Goal: Task Accomplishment & Management: Complete application form

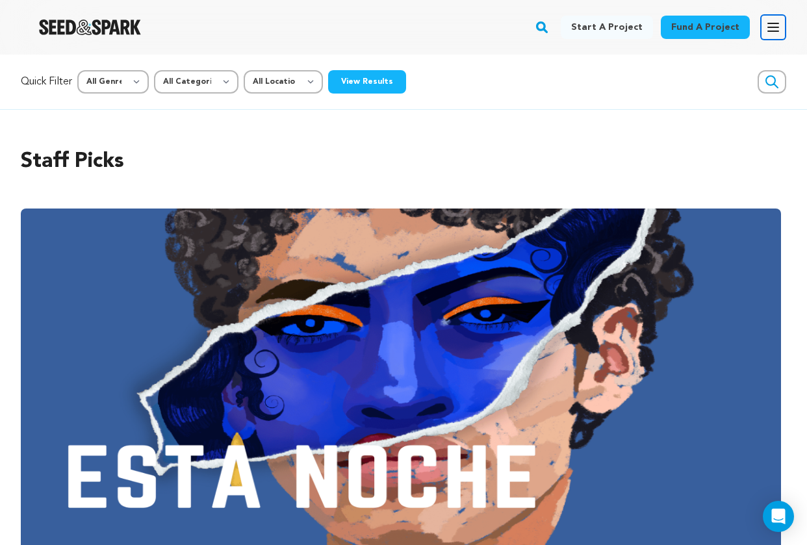
click at [773, 27] on icon "button" at bounding box center [773, 27] width 10 height 8
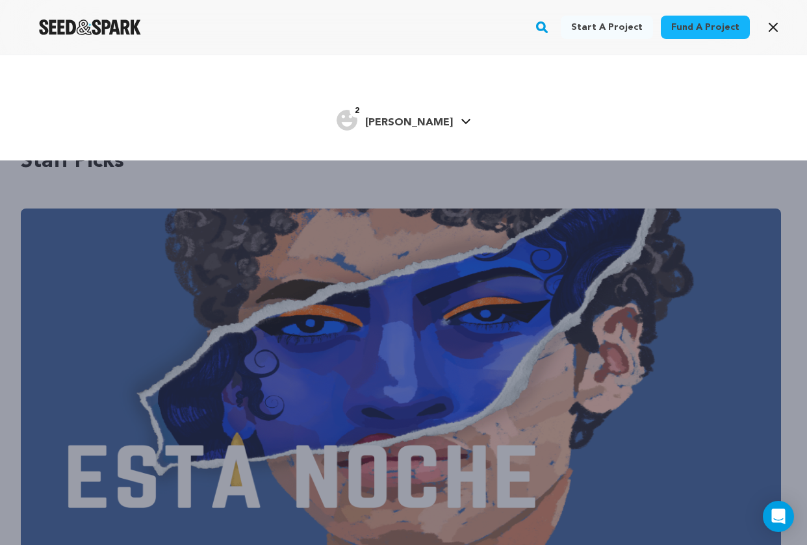
click at [357, 123] on img "Tyler R.'s Profile" at bounding box center [347, 120] width 21 height 21
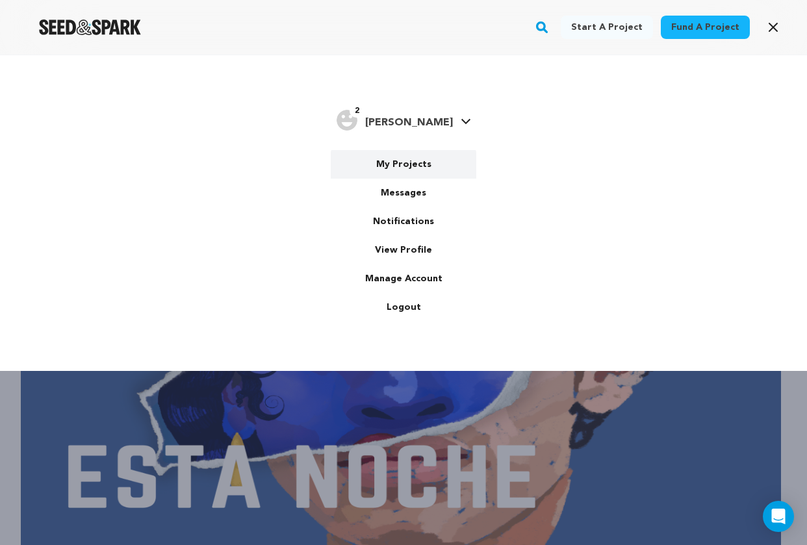
click at [390, 164] on link "My Projects" at bounding box center [404, 164] width 146 height 29
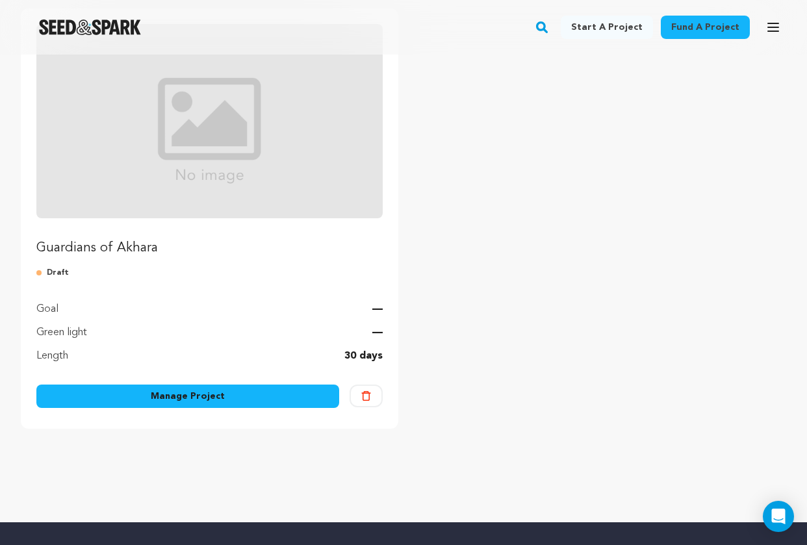
scroll to position [198, 0]
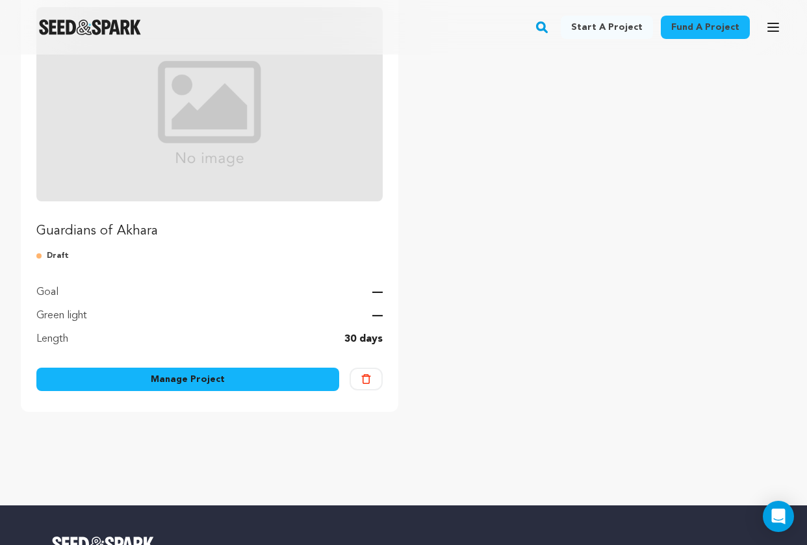
click at [220, 376] on link "Manage Project" at bounding box center [187, 379] width 303 height 23
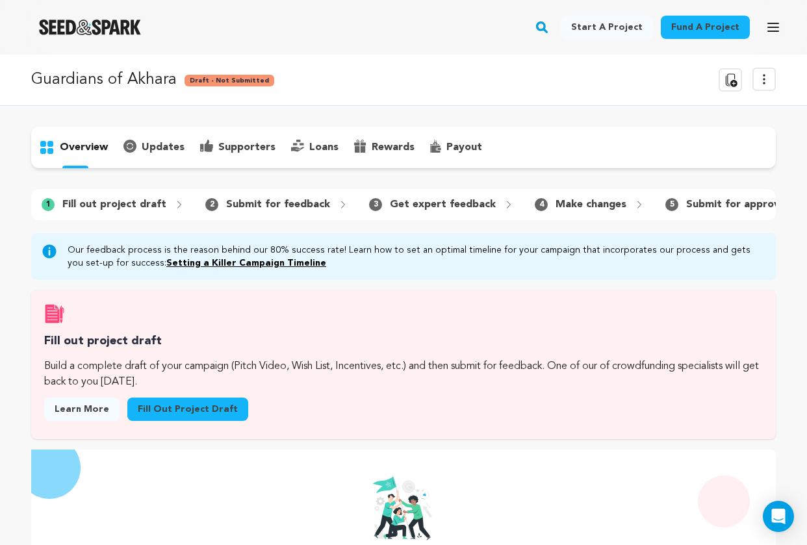
click at [172, 409] on link "Fill out project draft" at bounding box center [187, 409] width 121 height 23
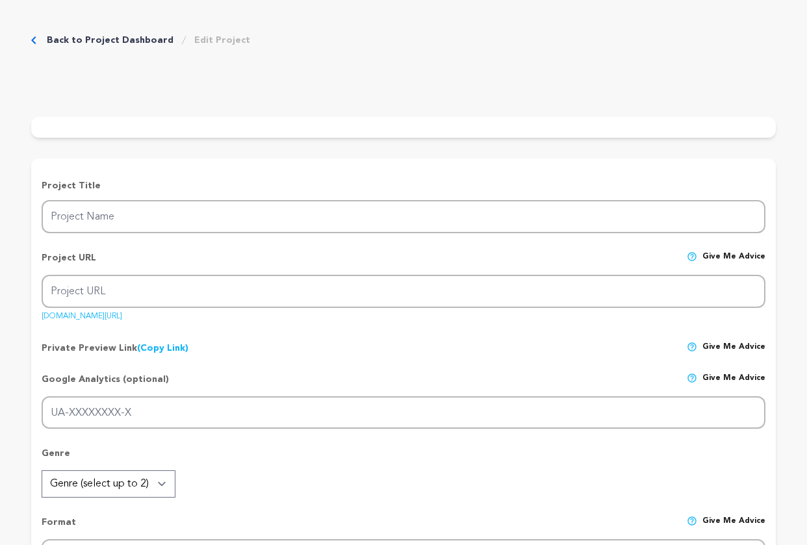
type input "Guardians of Akhara"
type input "guardians-of-akhara"
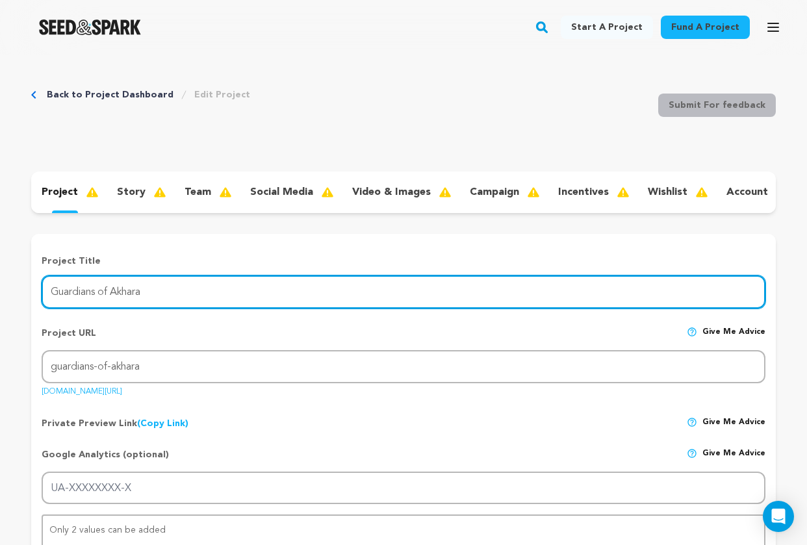
click at [135, 294] on input "Guardians of Akhara" at bounding box center [404, 292] width 724 height 33
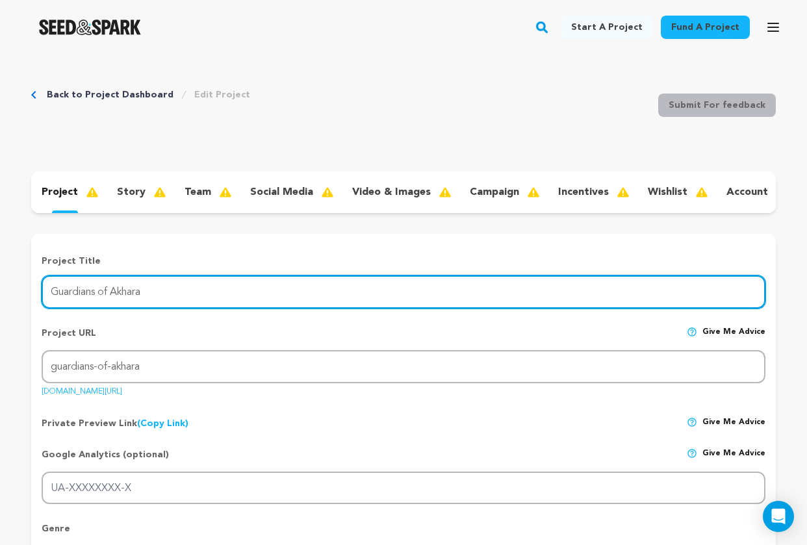
click at [135, 294] on input "Guardians of Akhara" at bounding box center [404, 292] width 724 height 33
type input "Akhara"
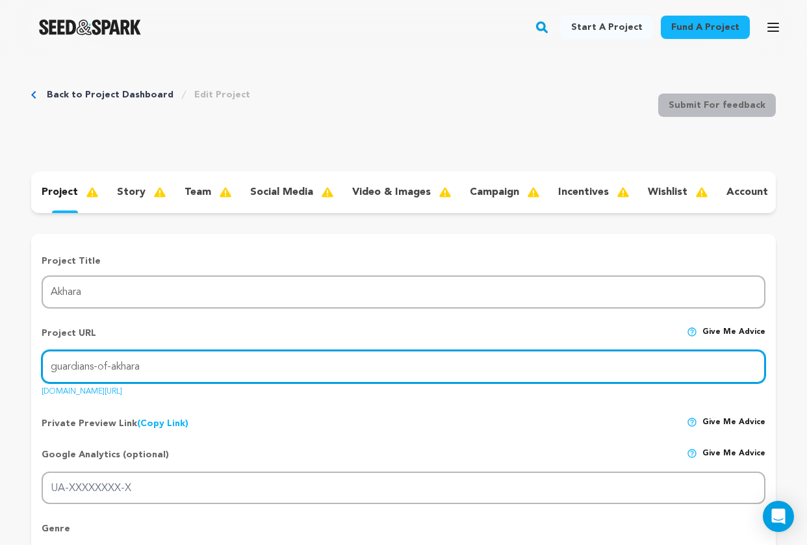
drag, startPoint x: 110, startPoint y: 368, endPoint x: 28, endPoint y: 370, distance: 82.6
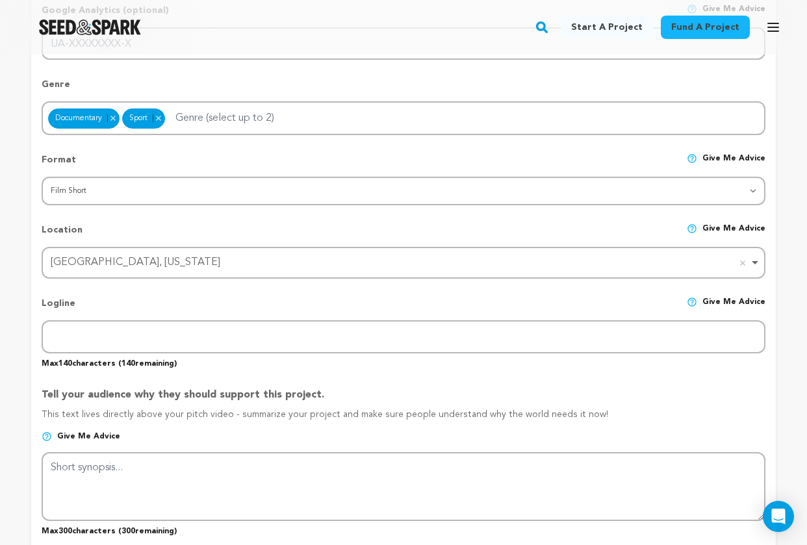
scroll to position [458, 0]
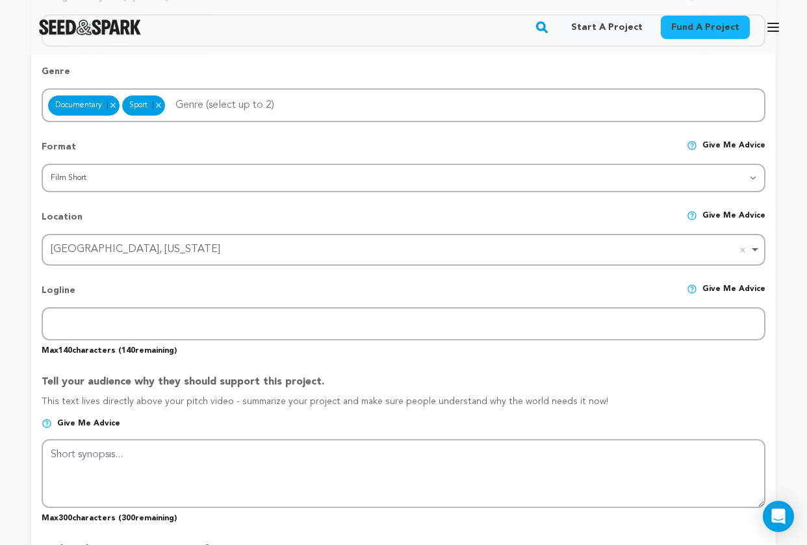
type input "akhara"
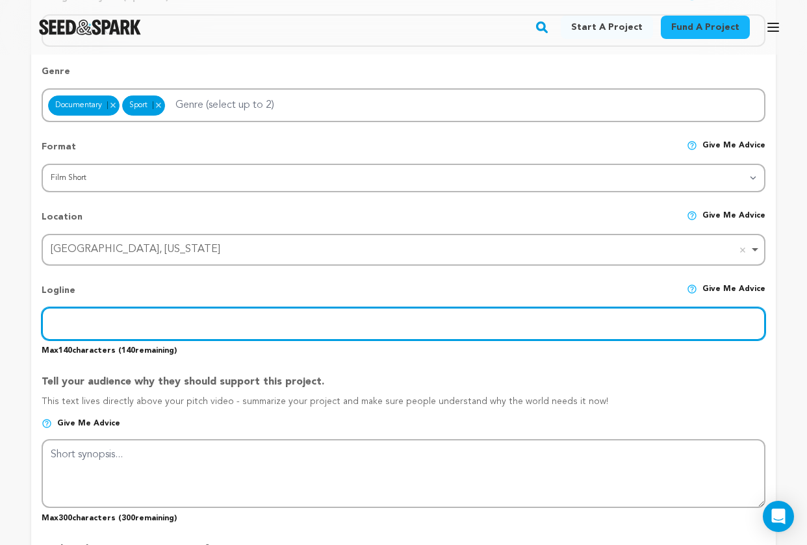
click at [119, 323] on input "text" at bounding box center [404, 323] width 724 height 33
paste input "An Olympic wrestler trades security in India for his daughter's survival in Can…"
type input "An Olympic wrestler trades security in India for his daughter's survival in Can…"
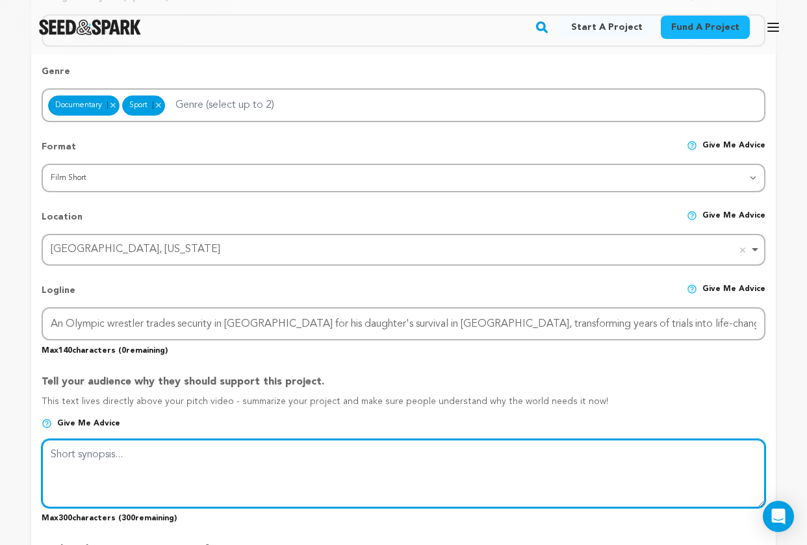
click at [103, 461] on textarea at bounding box center [404, 473] width 724 height 69
paste textarea "From Delhi’s mud pits to rebuilding life in the winters of Mississauga, Ashok’s…"
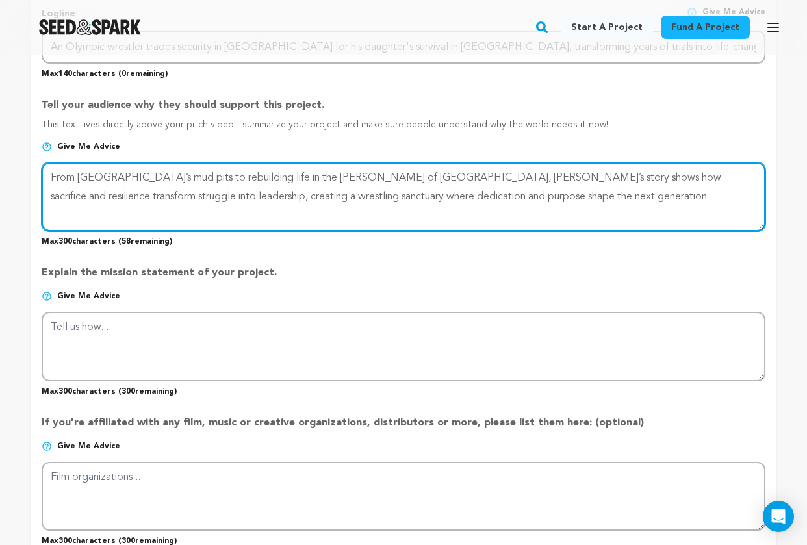
scroll to position [736, 0]
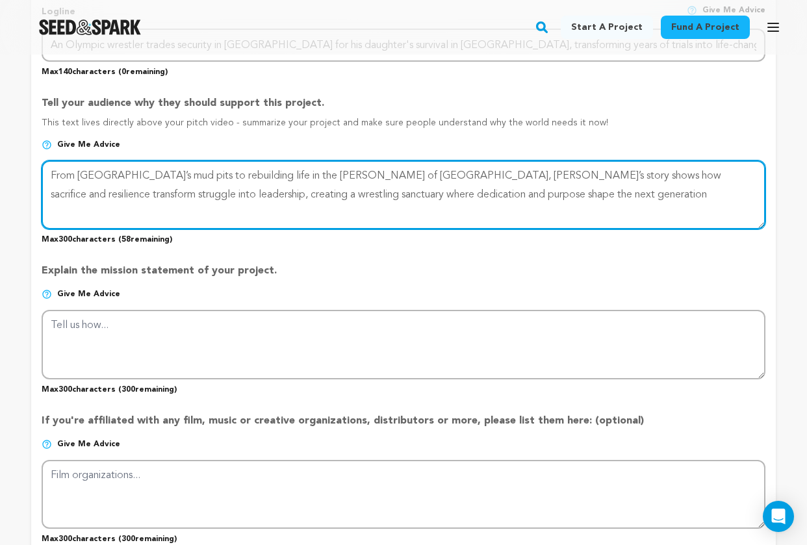
type textarea "From Delhi’s mud pits to rebuilding life in the winters of Mississauga, Ashok’s…"
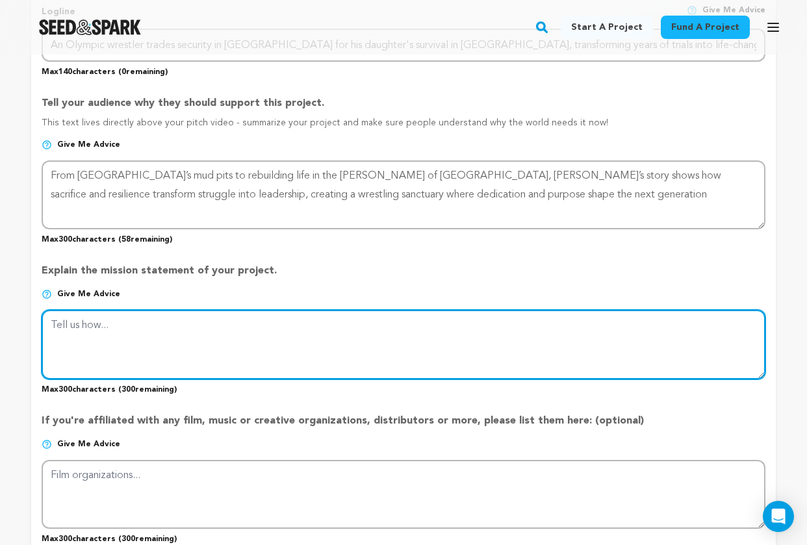
click at [165, 350] on textarea at bounding box center [404, 344] width 724 height 69
paste textarea "Akhara explores how discipline and perseverance shape a life of purpose. As a f…"
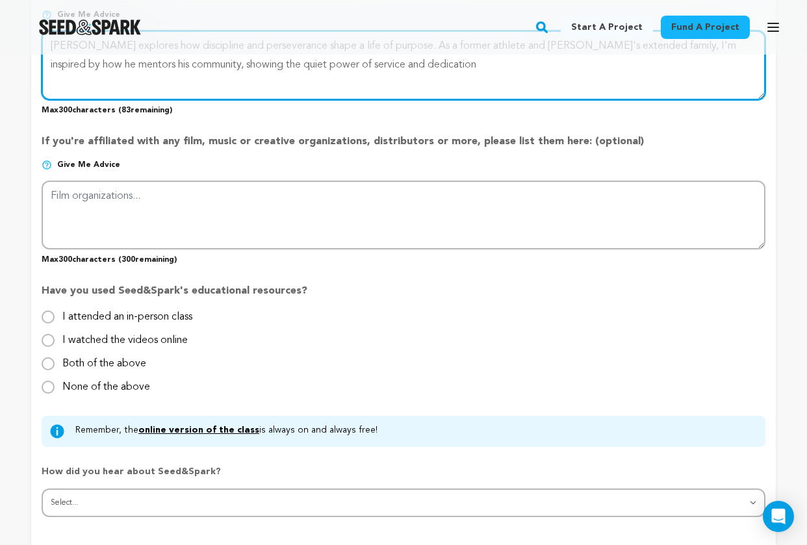
scroll to position [1026, 0]
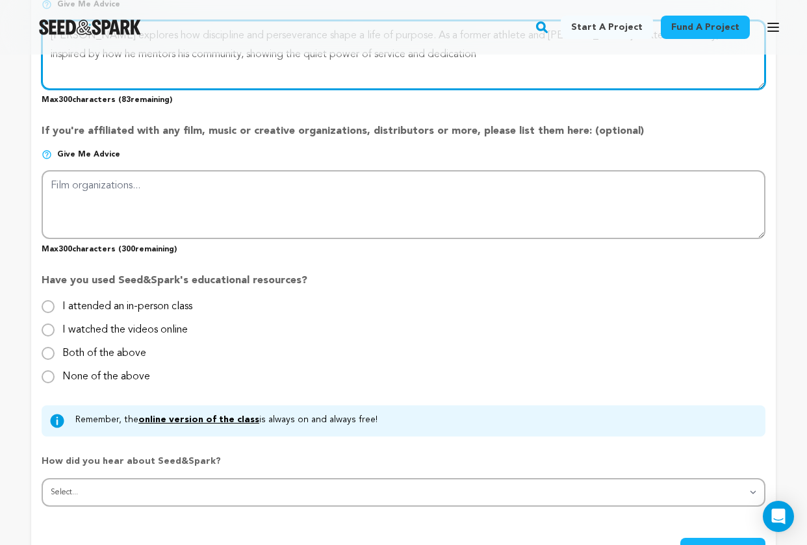
type textarea "Akhara explores how discipline and perseverance shape a life of purpose. As a f…"
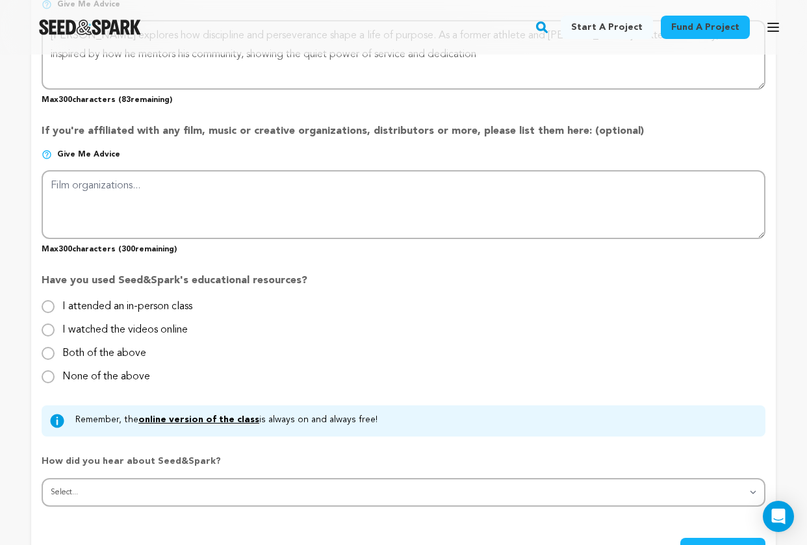
click at [151, 331] on label "I watched the videos online" at bounding box center [124, 325] width 125 height 21
click at [55, 331] on input "I watched the videos online" at bounding box center [48, 330] width 13 height 13
radio input "true"
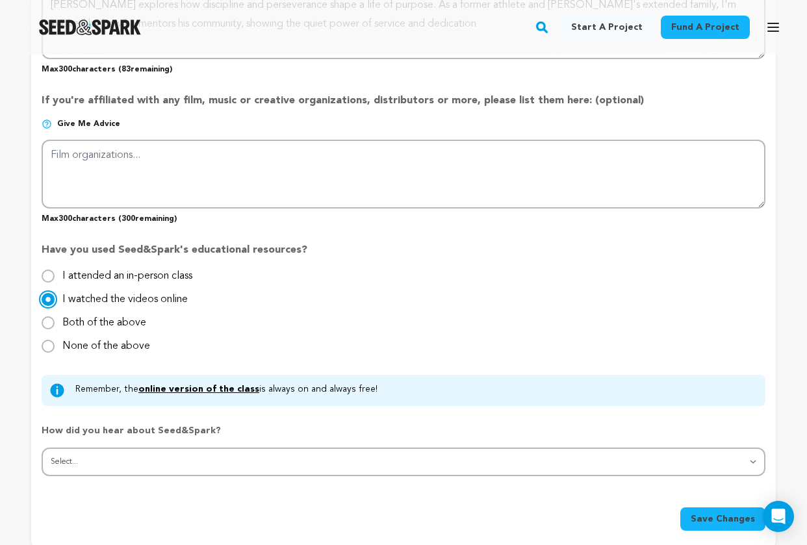
scroll to position [1107, 0]
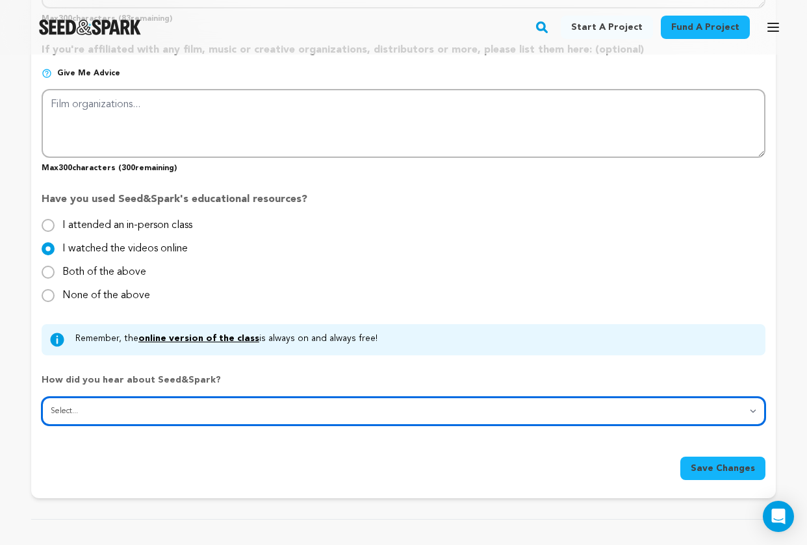
click at [96, 417] on select "Select... From a friend Social media Film festival or film organization Took an…" at bounding box center [404, 411] width 724 height 29
select select "1"
click at [42, 397] on select "Select... From a friend Social media Film festival or film organization Took an…" at bounding box center [404, 411] width 724 height 29
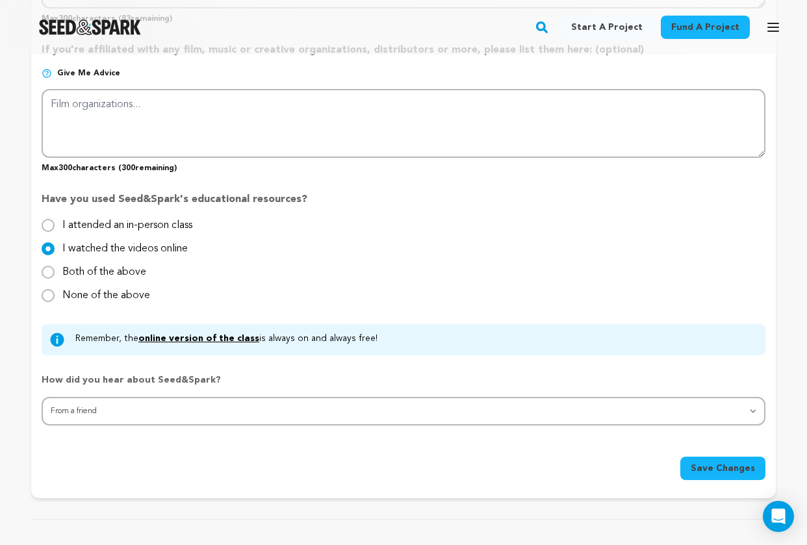
click at [710, 469] on span "Save Changes" at bounding box center [723, 468] width 64 height 13
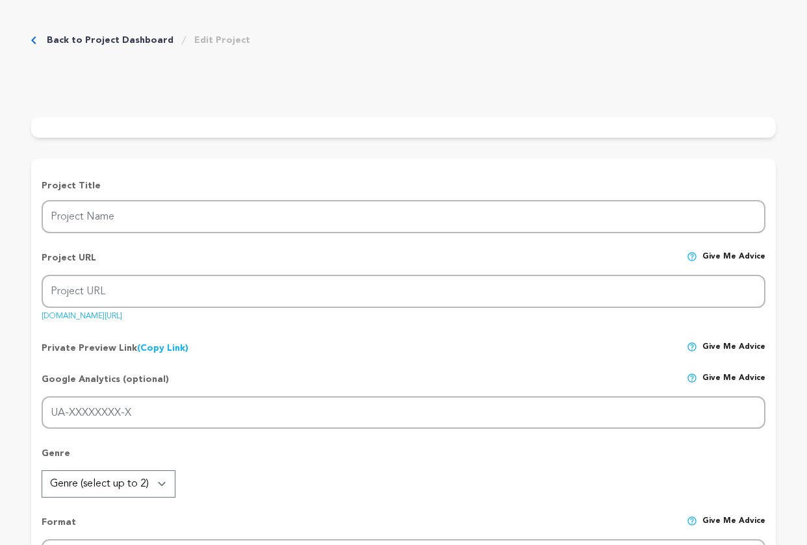
type input "Akhara"
type input "akhara"
type input "An Olympic wrestler trades security in [GEOGRAPHIC_DATA] for his daughter's sur…"
type textarea "From [GEOGRAPHIC_DATA]’s mud pits to rebuilding life in the [PERSON_NAME] of [G…"
type textarea "[PERSON_NAME] explores how discipline and perseverance shape a life of purpose.…"
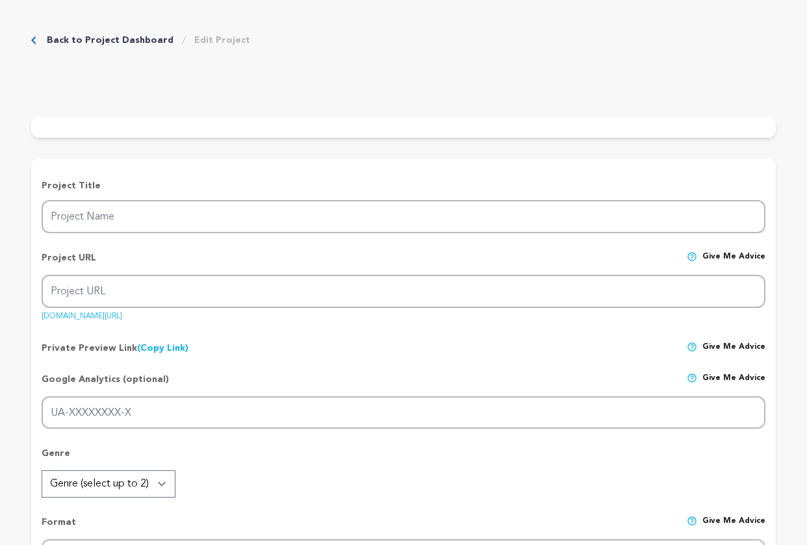
radio input "true"
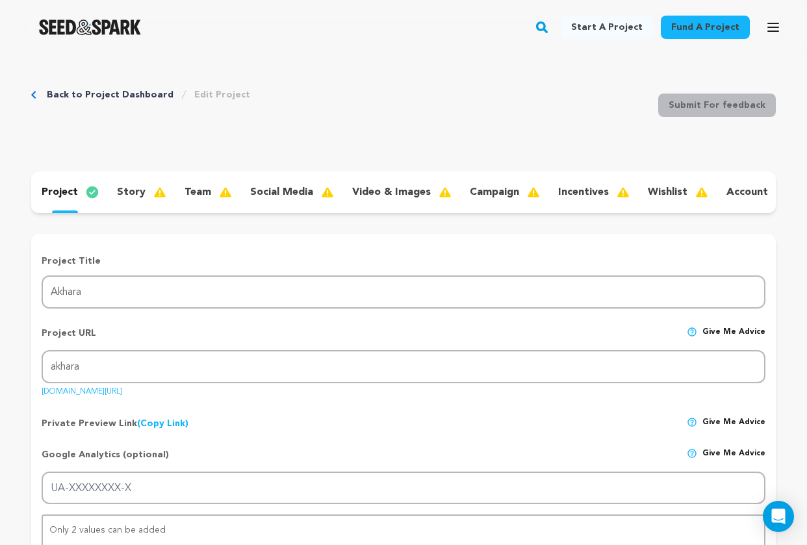
click at [132, 196] on p "story" at bounding box center [131, 193] width 29 height 16
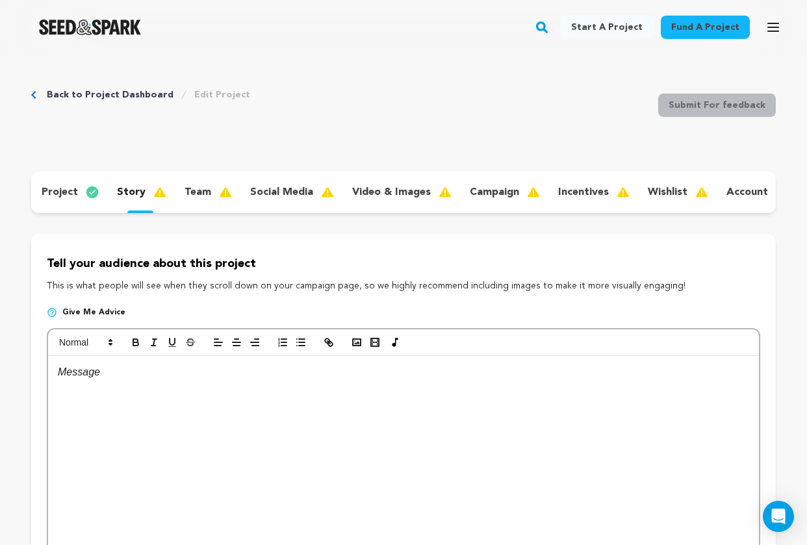
click at [172, 436] on div at bounding box center [403, 453] width 711 height 195
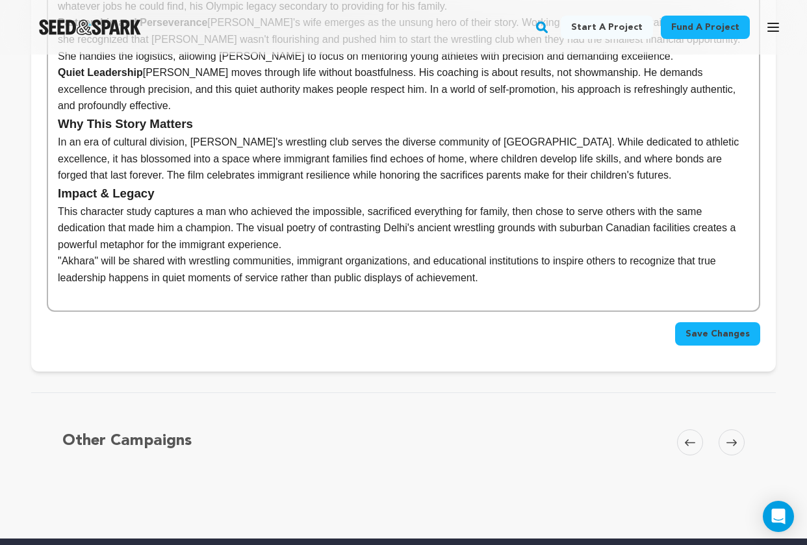
scroll to position [833, 0]
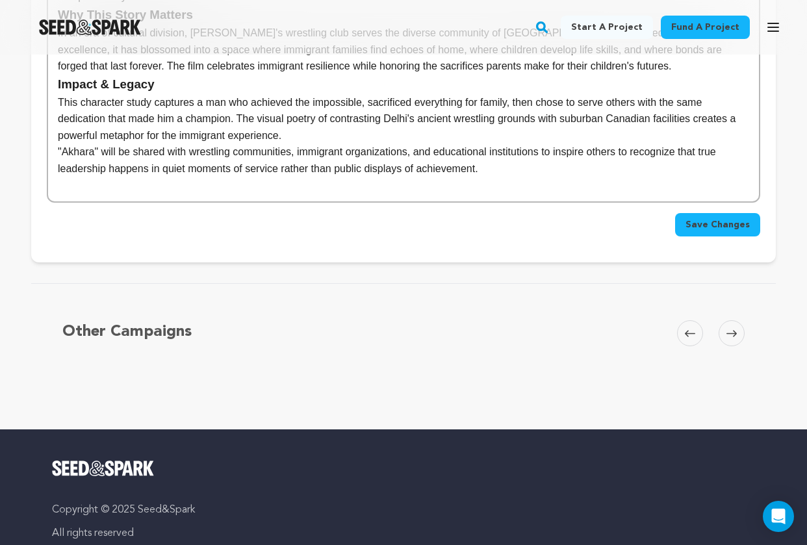
click at [717, 218] on span "Save Changes" at bounding box center [718, 224] width 64 height 13
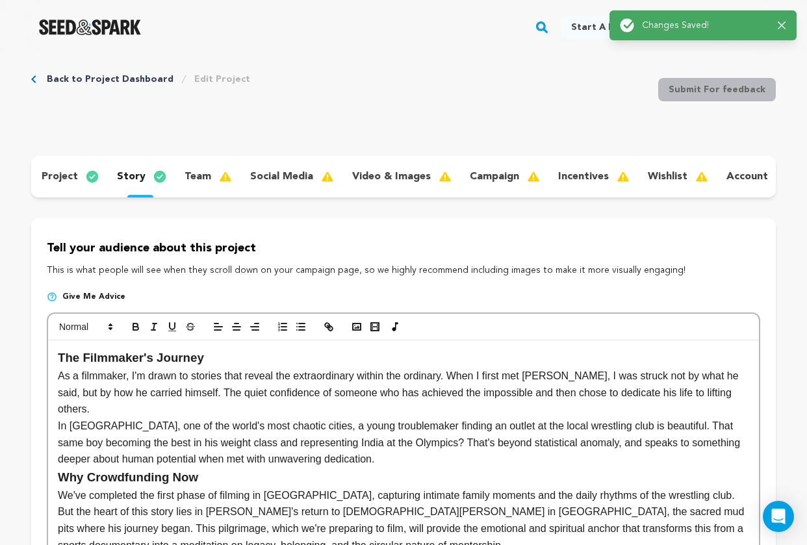
scroll to position [0, 0]
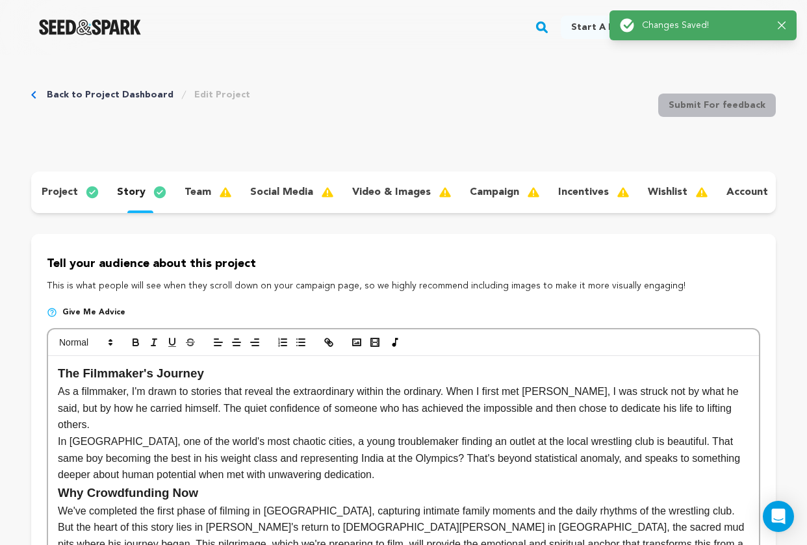
click at [205, 194] on p "team" at bounding box center [198, 193] width 27 height 16
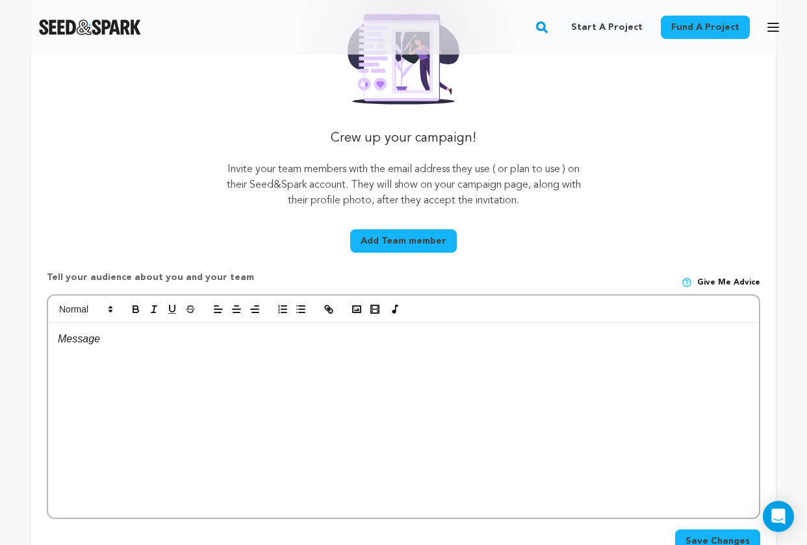
scroll to position [266, 0]
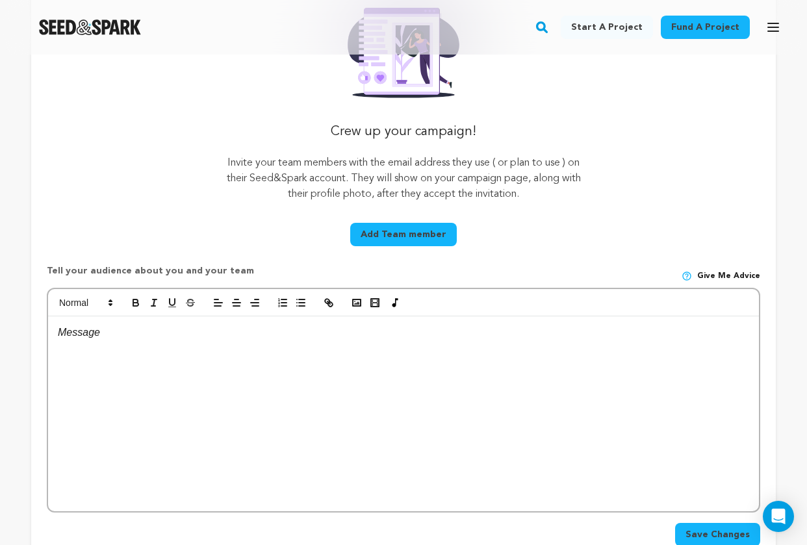
click at [337, 410] on div at bounding box center [403, 414] width 711 height 195
click at [361, 379] on div at bounding box center [403, 414] width 711 height 195
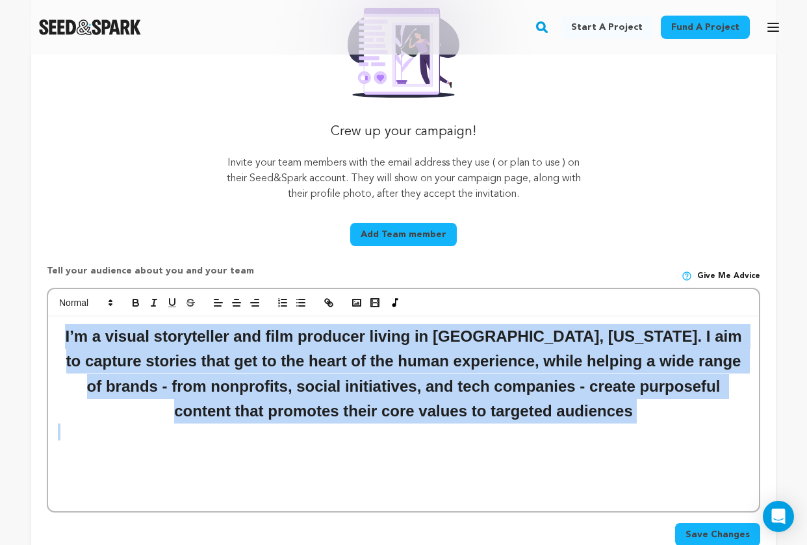
drag, startPoint x: 185, startPoint y: 459, endPoint x: 45, endPoint y: 330, distance: 191.3
click at [45, 330] on div "Crew up your campaign! Invite your team members with the email address they use…" at bounding box center [403, 270] width 745 height 604
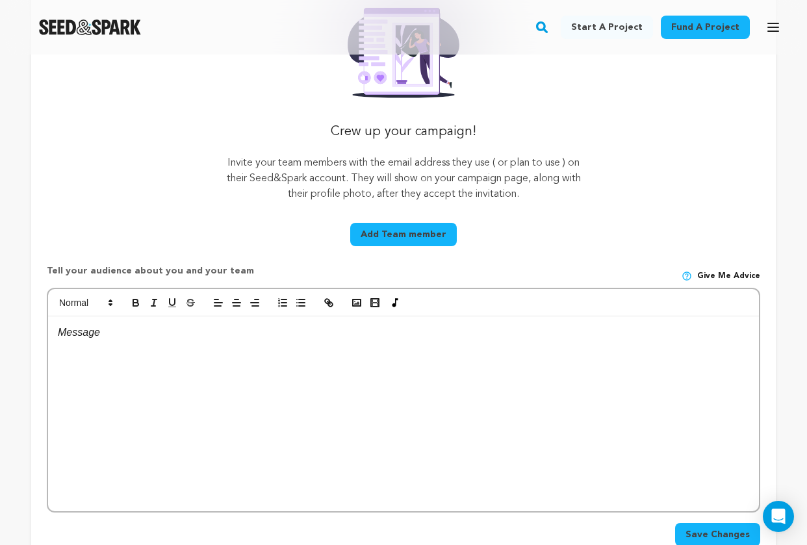
click at [104, 343] on div at bounding box center [403, 414] width 711 height 195
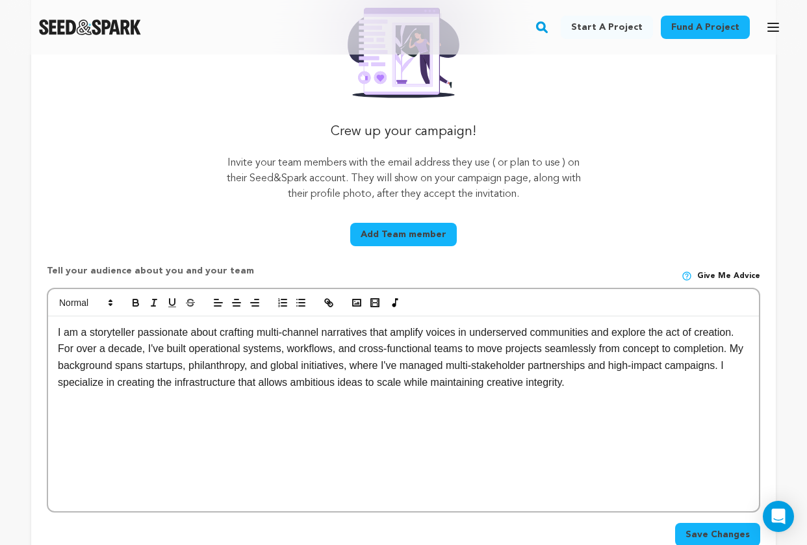
click at [55, 332] on div "I am a storyteller passionate about crafting multi-channel narratives that ampl…" at bounding box center [403, 414] width 711 height 195
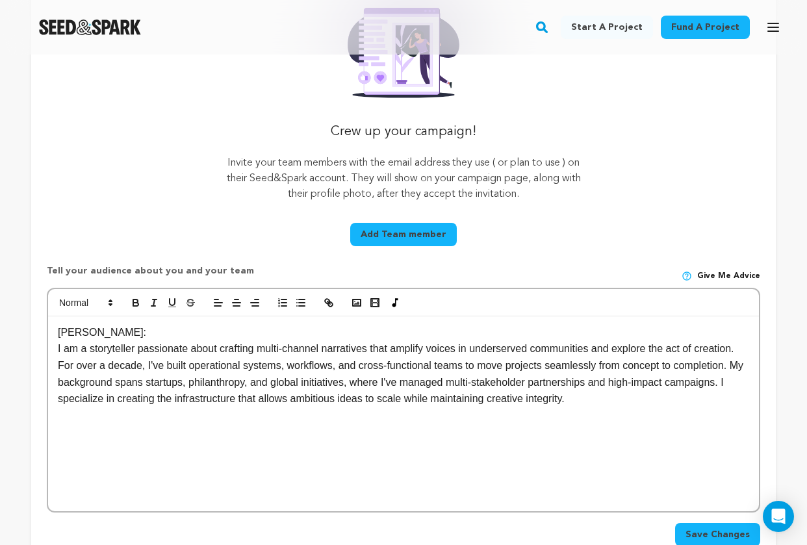
click at [424, 367] on p "I am a storyteller passionate about crafting multi-channel narratives that ampl…" at bounding box center [404, 374] width 692 height 66
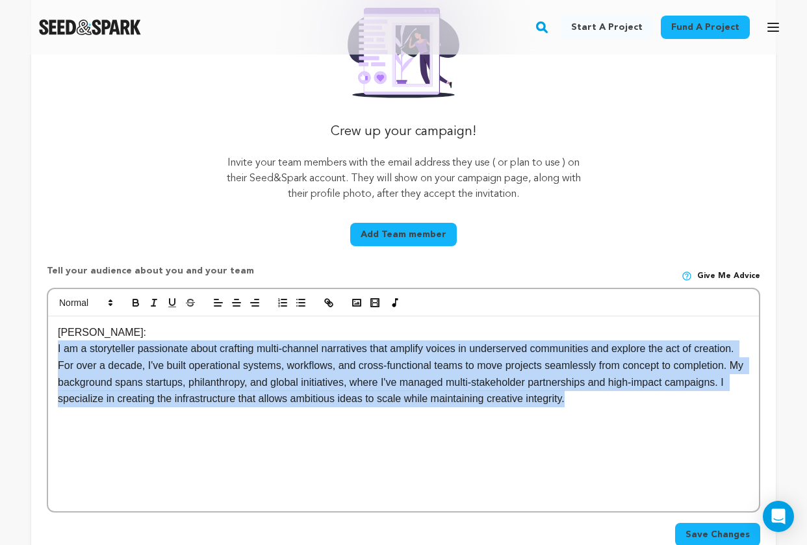
click at [424, 367] on p "I am a storyteller passionate about crafting multi-channel narratives that ampl…" at bounding box center [404, 374] width 692 height 66
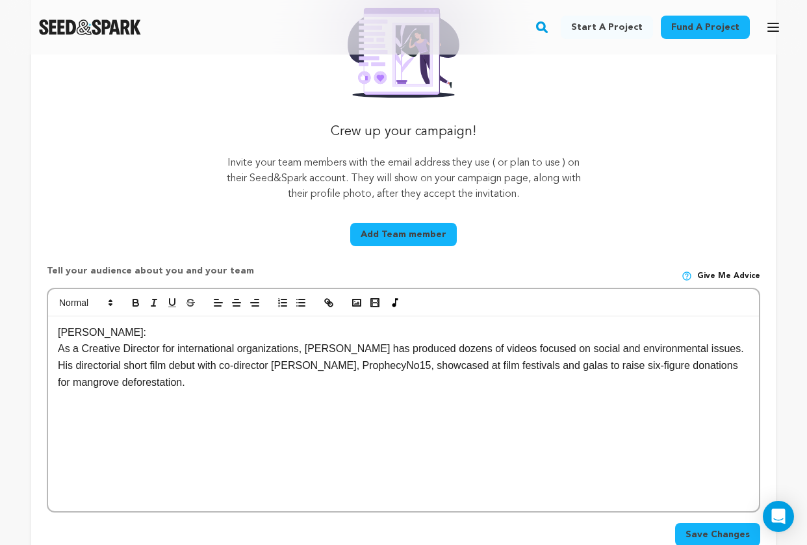
click at [124, 333] on p "Tyler Rattray:" at bounding box center [404, 332] width 692 height 17
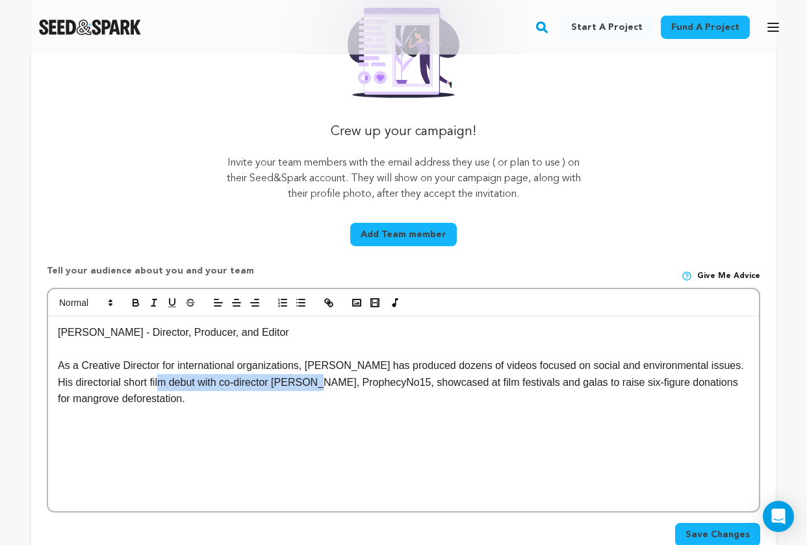
drag, startPoint x: 185, startPoint y: 383, endPoint x: 335, endPoint y: 381, distance: 150.8
click at [335, 381] on p "As a Creative Director for international organizations, Tyler has produced doze…" at bounding box center [404, 382] width 692 height 50
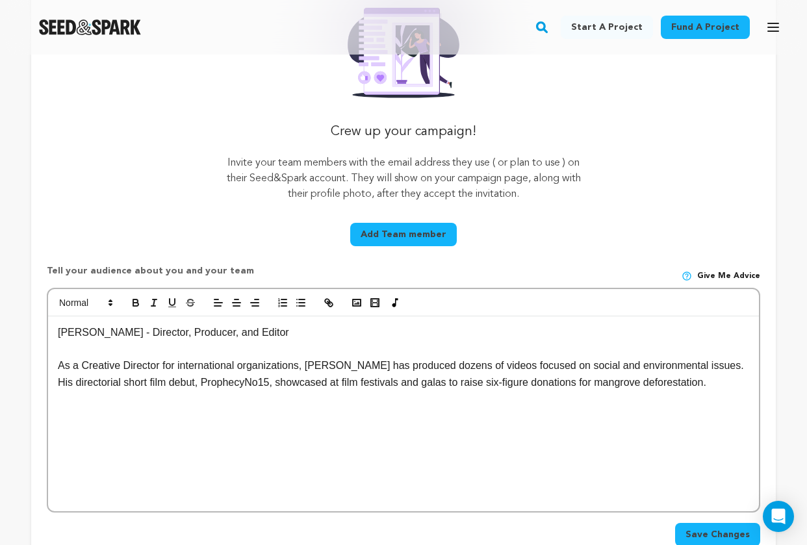
click at [689, 363] on p "As a Creative Director for international organizations, Tyler has produced doze…" at bounding box center [404, 373] width 692 height 33
click at [139, 420] on div "Tyler Rattray - Director, Producer, and Editor As a Creative Director for inter…" at bounding box center [403, 414] width 711 height 195
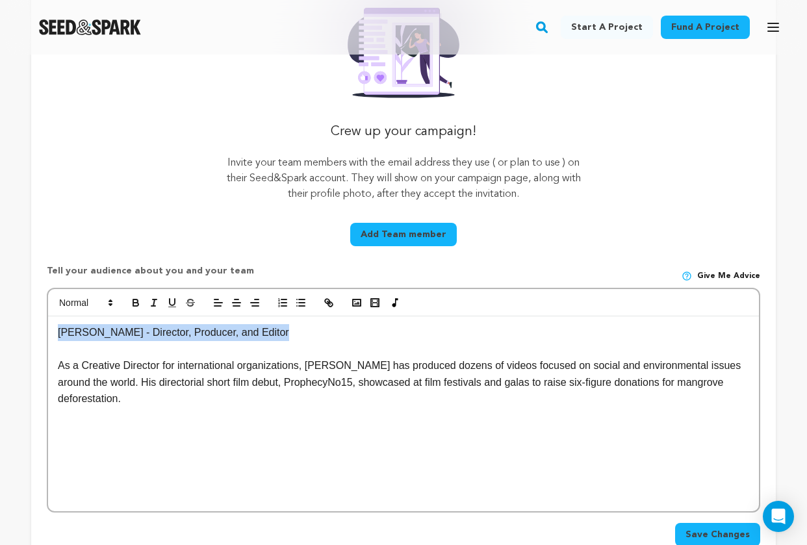
drag, startPoint x: 270, startPoint y: 335, endPoint x: 56, endPoint y: 330, distance: 213.9
click at [56, 330] on div "Tyler Rattray - Director, Producer, and Editor As a Creative Director for inter…" at bounding box center [403, 414] width 711 height 195
click at [136, 304] on icon "button" at bounding box center [136, 303] width 12 height 12
click at [149, 423] on div "Tyler Rattray - Director, Producer, and Editor As a Creative Director for inter…" at bounding box center [403, 414] width 711 height 195
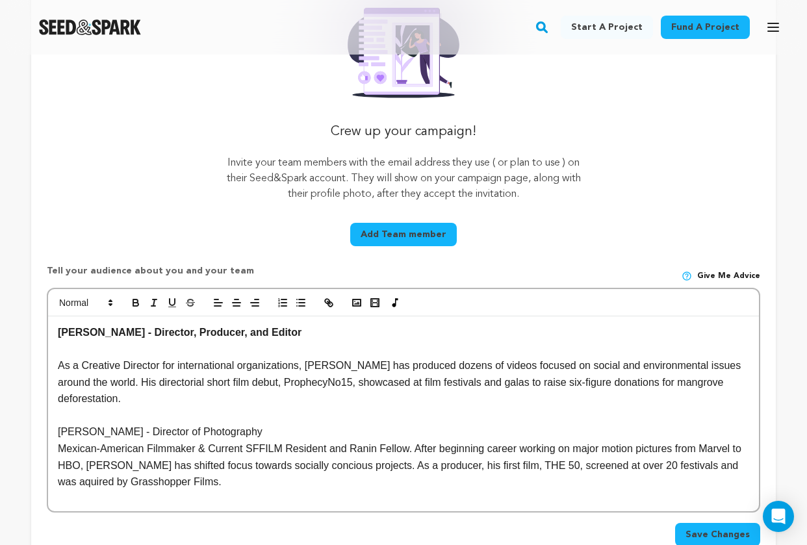
drag, startPoint x: 261, startPoint y: 434, endPoint x: 49, endPoint y: 438, distance: 211.9
click at [49, 438] on div "Tyler Rattray - Director, Producer, and Editor As a Creative Director for inter…" at bounding box center [403, 414] width 711 height 195
click at [138, 295] on button "button" at bounding box center [136, 303] width 18 height 16
click at [100, 347] on p at bounding box center [404, 349] width 692 height 17
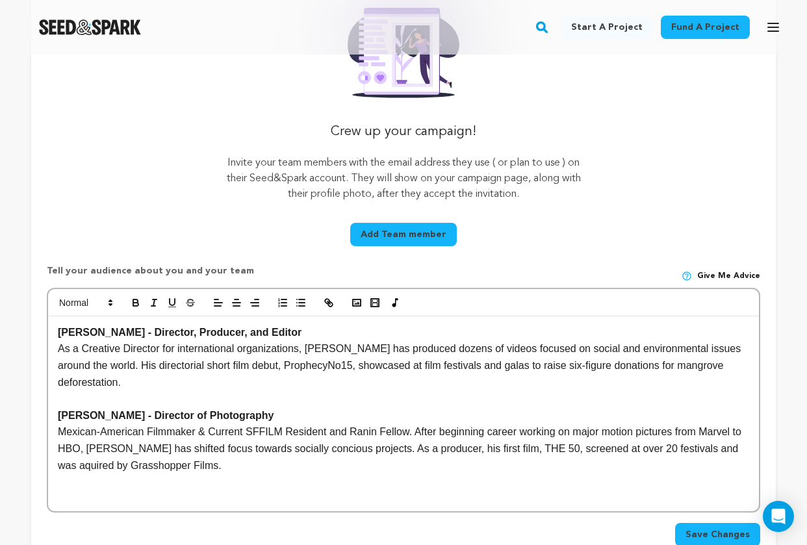
click at [259, 478] on div "Tyler Rattray - Director, Producer, and Editor As a Creative Director for inter…" at bounding box center [403, 414] width 711 height 195
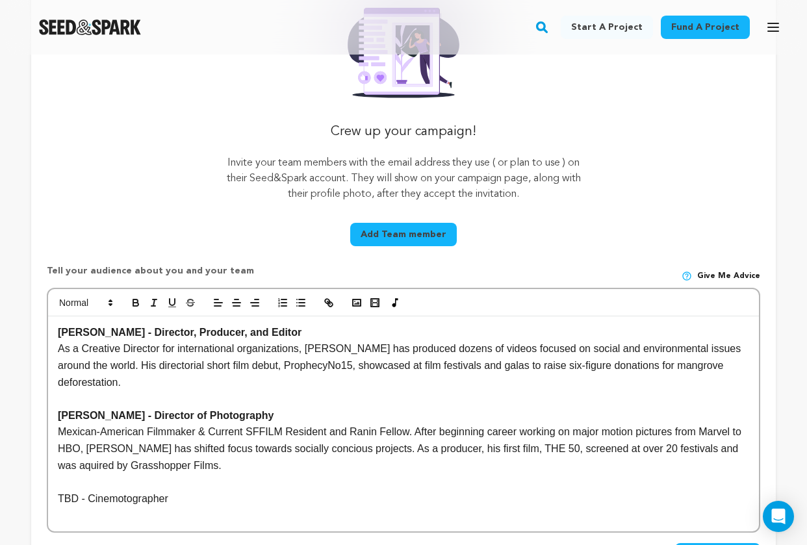
click at [179, 498] on p "TBD - Cinemotographer" at bounding box center [404, 499] width 692 height 17
click at [99, 513] on p at bounding box center [404, 515] width 692 height 17
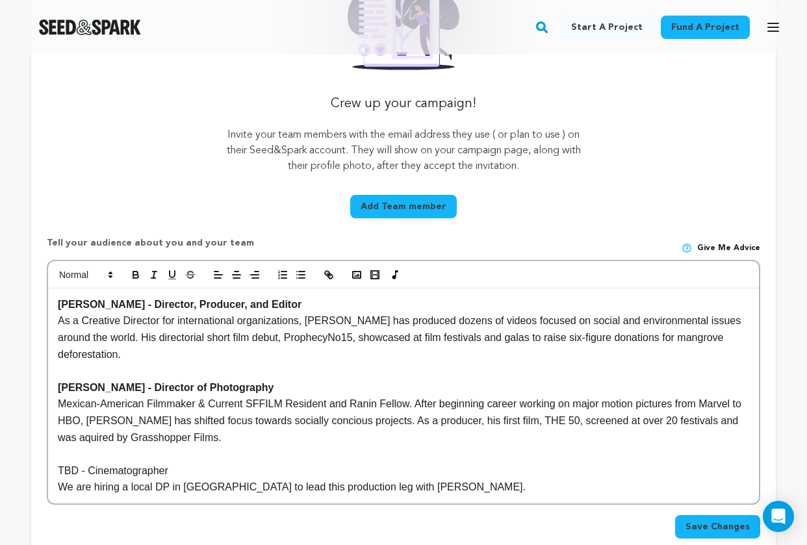
scroll to position [298, 0]
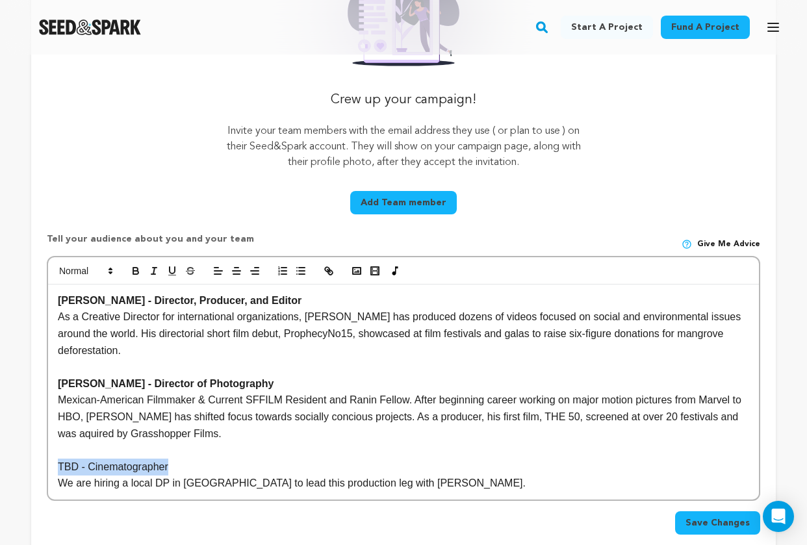
drag, startPoint x: 175, startPoint y: 467, endPoint x: 51, endPoint y: 469, distance: 124.2
click at [51, 469] on div "Tyler Rattray - Director, Producer, and Editor As a Creative Director for inter…" at bounding box center [403, 392] width 711 height 215
click at [132, 271] on icon "button" at bounding box center [136, 271] width 12 height 12
click at [357, 482] on p "We are hiring a local DP in Delhi to lead this production leg with Tyler Rattra…" at bounding box center [404, 483] width 692 height 17
click at [699, 519] on span "Save Changes" at bounding box center [718, 523] width 64 height 13
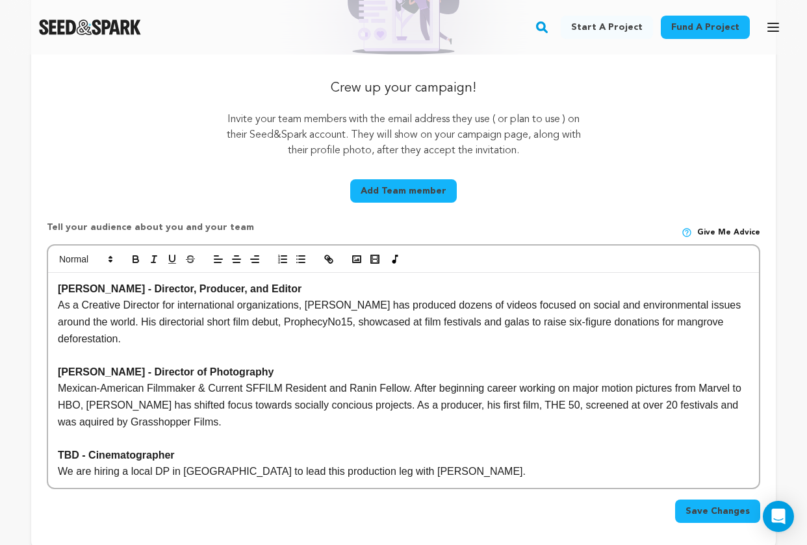
scroll to position [417, 0]
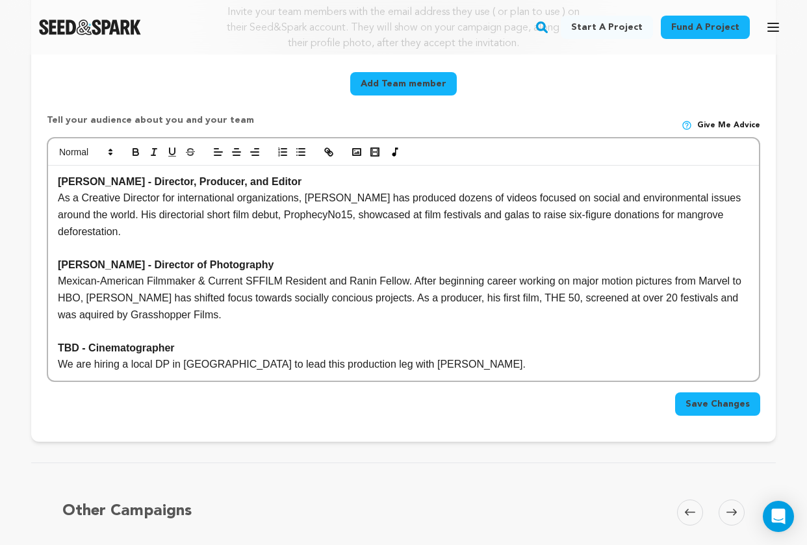
click at [726, 412] on button "Save Changes" at bounding box center [717, 404] width 85 height 23
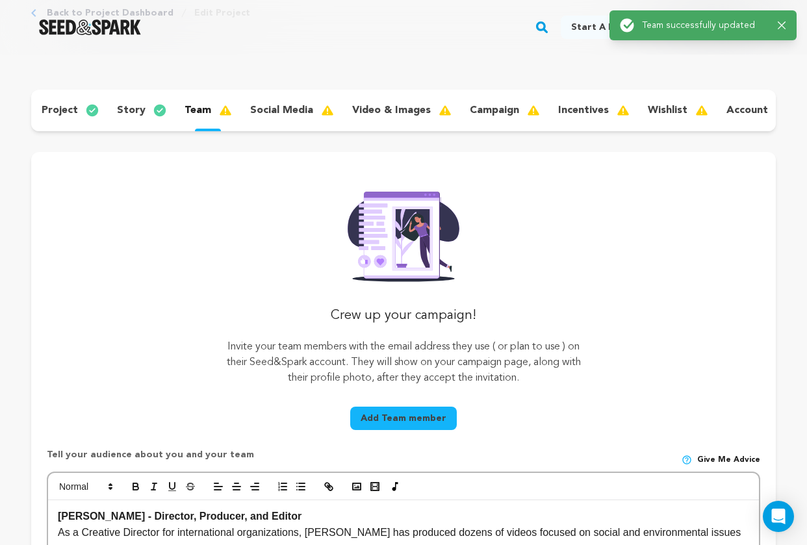
scroll to position [143, 0]
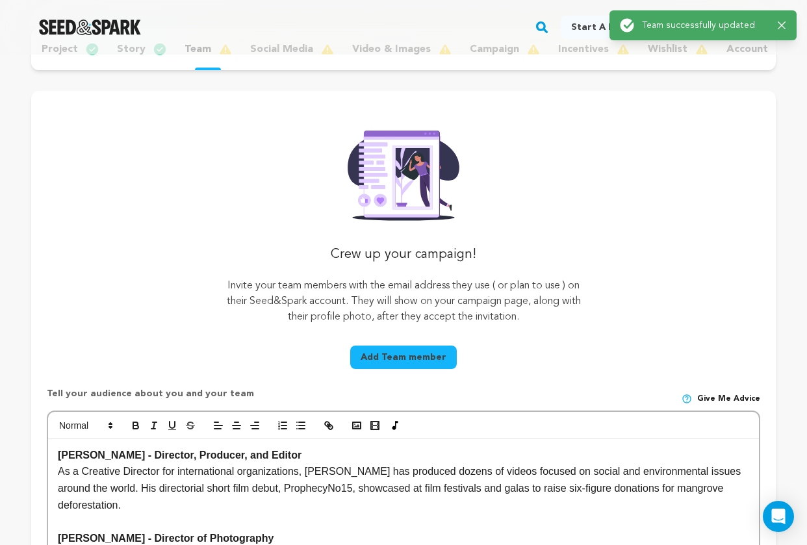
click at [402, 365] on button "Add Team member" at bounding box center [403, 357] width 107 height 23
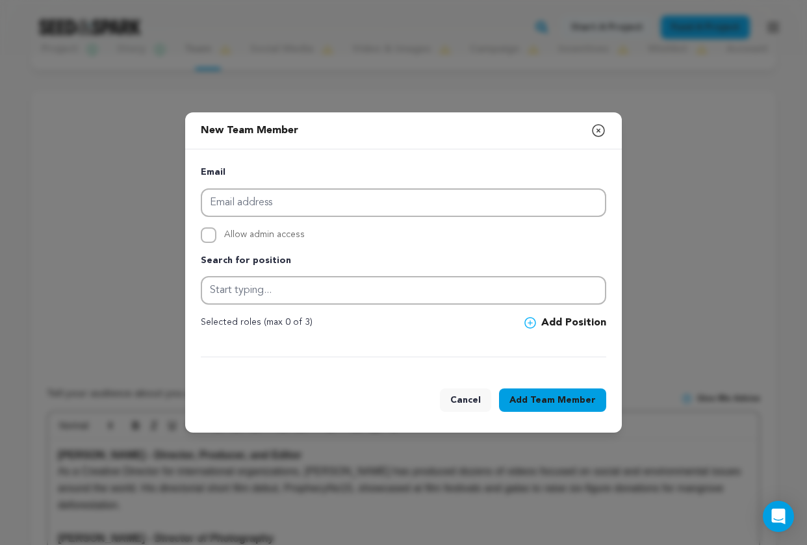
click at [469, 401] on button "Cancel" at bounding box center [465, 400] width 51 height 23
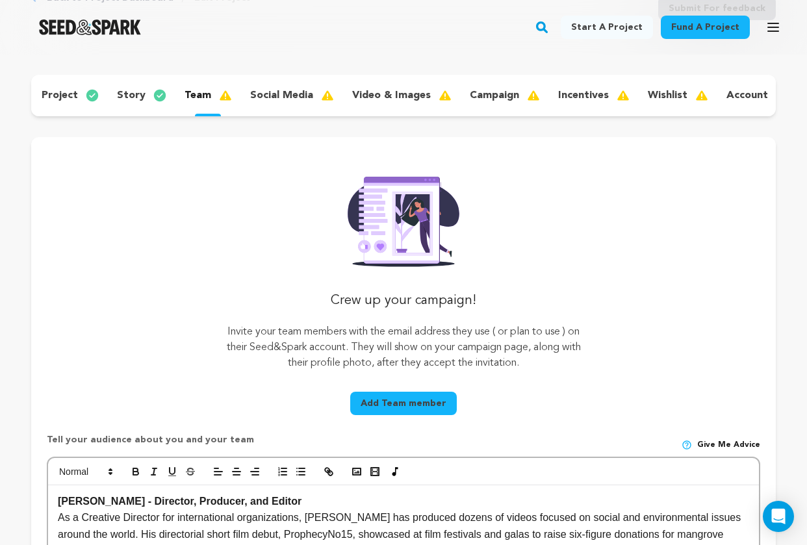
scroll to position [0, 0]
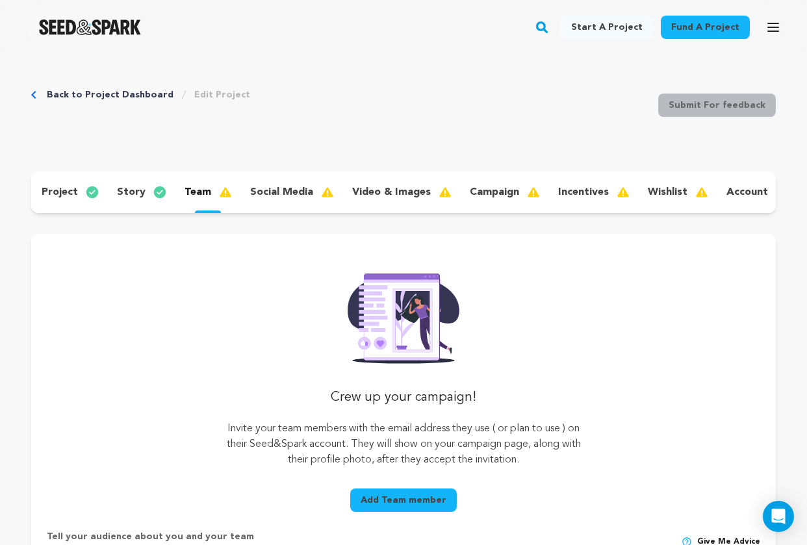
click at [202, 199] on p "team" at bounding box center [198, 193] width 27 height 16
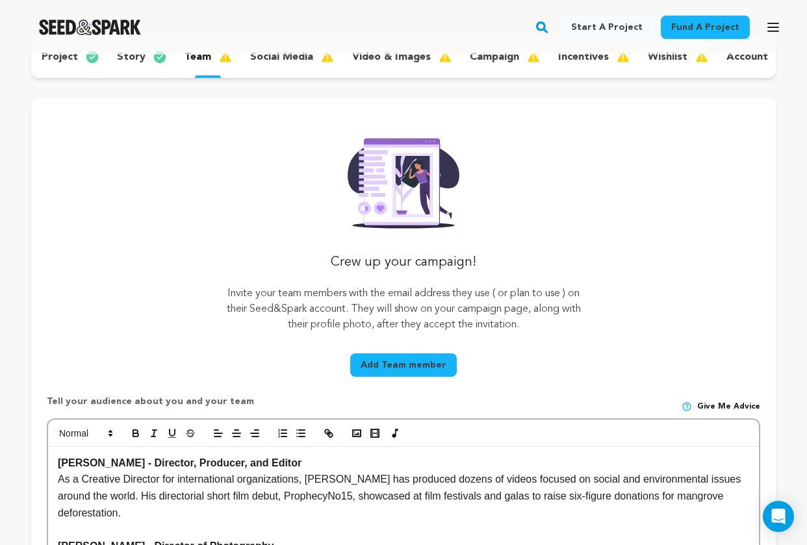
scroll to position [65, 0]
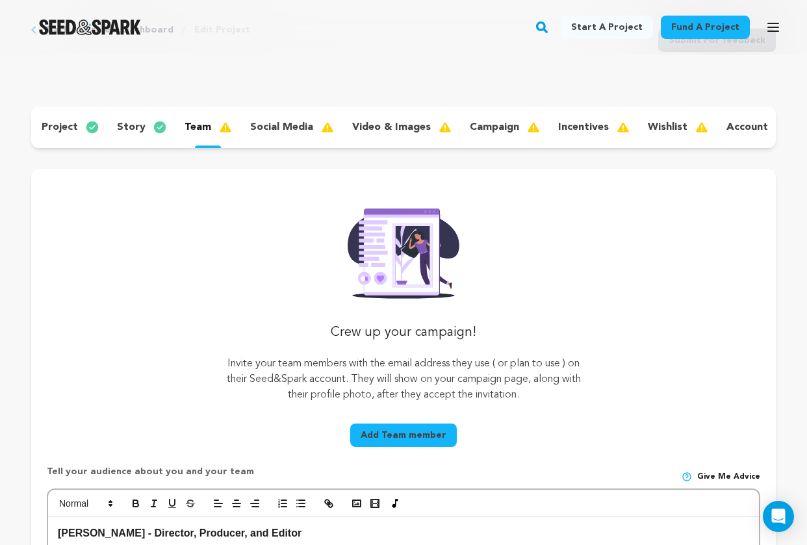
click at [275, 127] on p "social media" at bounding box center [281, 128] width 63 height 16
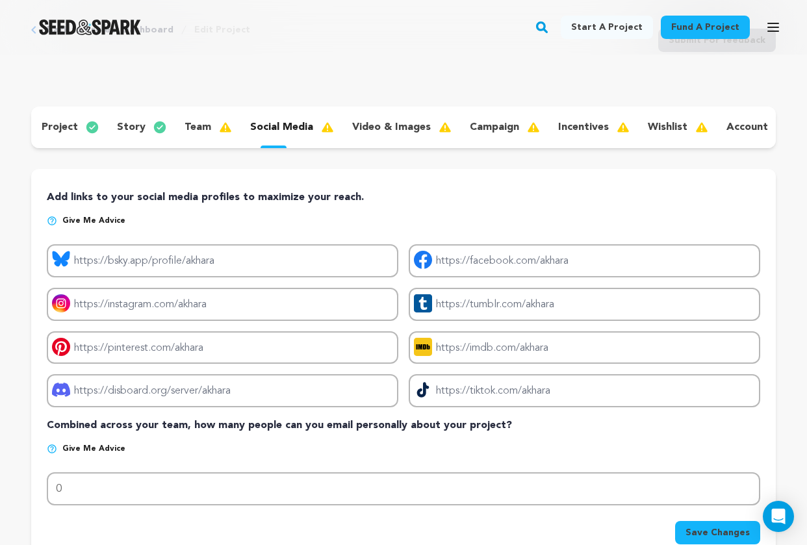
click at [194, 130] on p "team" at bounding box center [198, 128] width 27 height 16
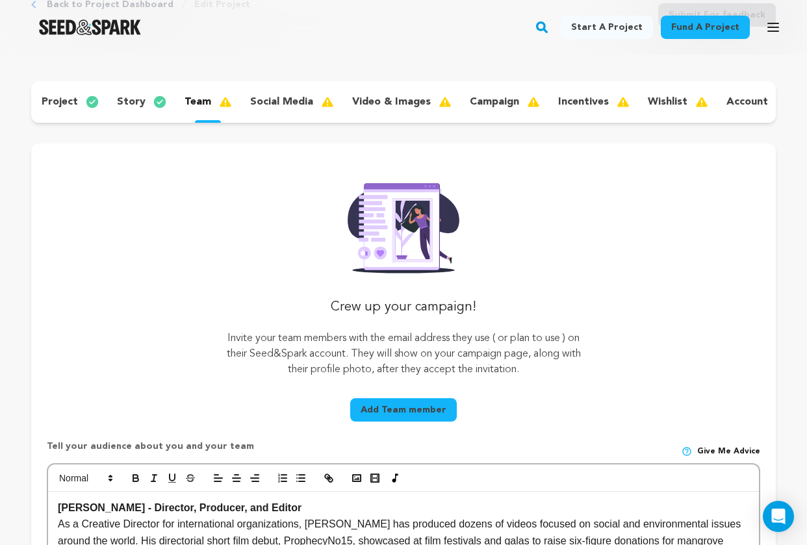
scroll to position [263, 0]
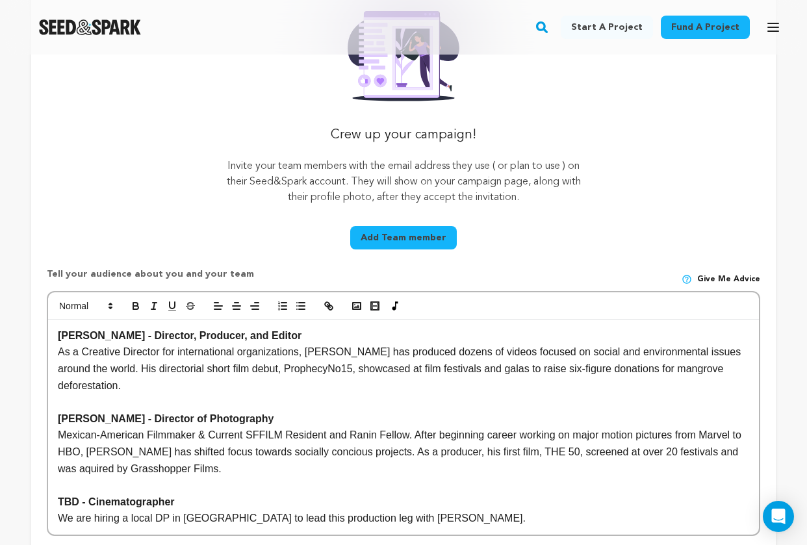
click at [59, 337] on strong "Tyler Rattray - Director, Producer, and Editor" at bounding box center [180, 335] width 244 height 11
click at [357, 306] on polyline "button" at bounding box center [356, 306] width 5 height 3
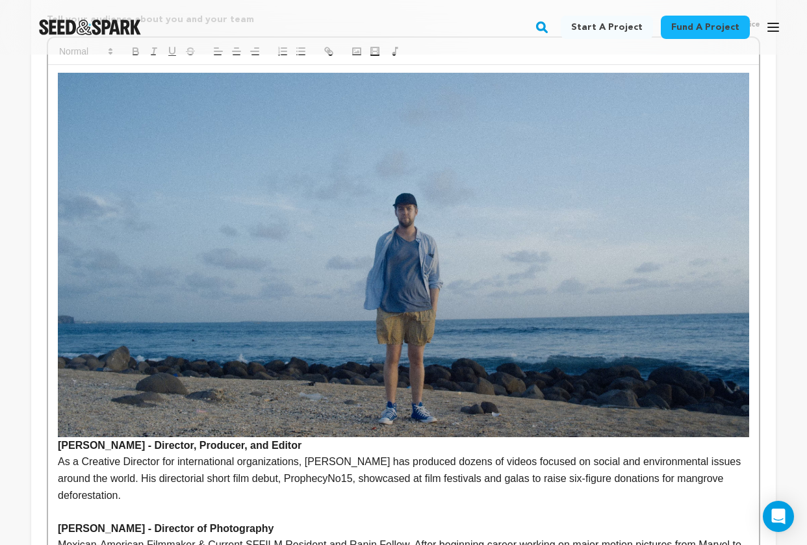
scroll to position [524, 0]
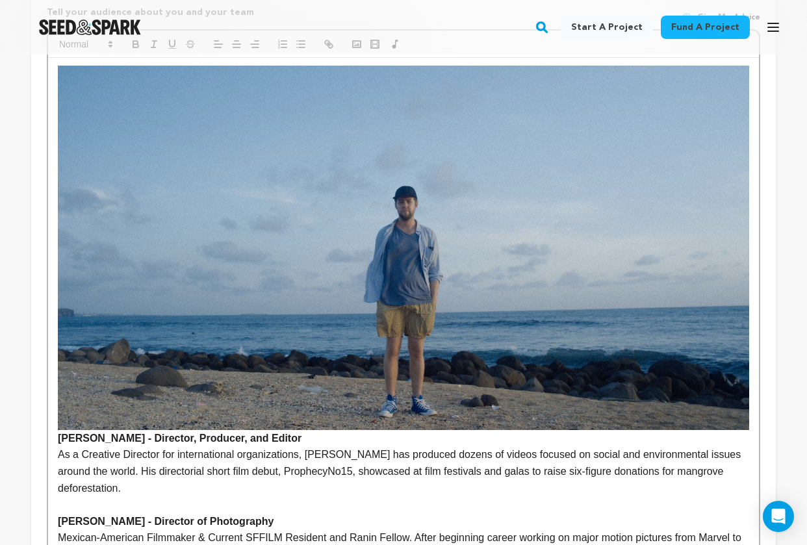
click at [397, 339] on img at bounding box center [404, 248] width 692 height 365
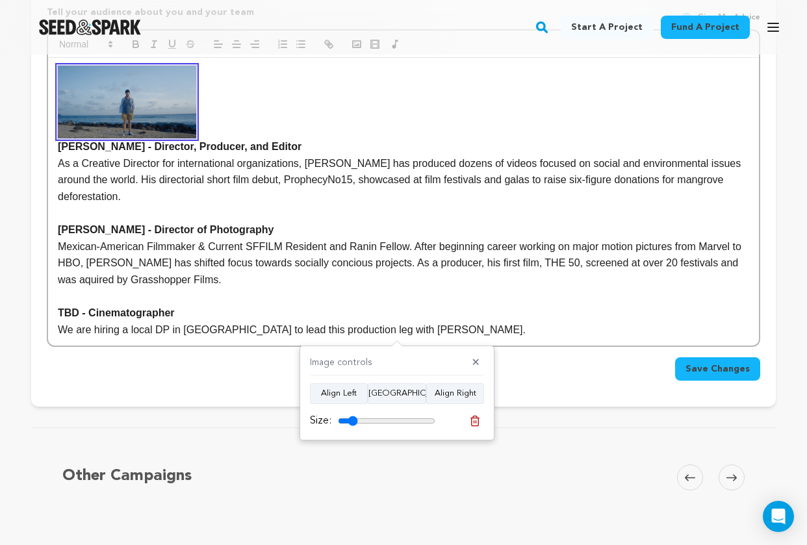
drag, startPoint x: 430, startPoint y: 421, endPoint x: 353, endPoint y: 418, distance: 76.8
type input "20"
click at [353, 418] on input "range" at bounding box center [386, 421] width 97 height 10
click at [85, 192] on p "As a Creative Director for international organizations, Tyler has produced doze…" at bounding box center [404, 180] width 692 height 50
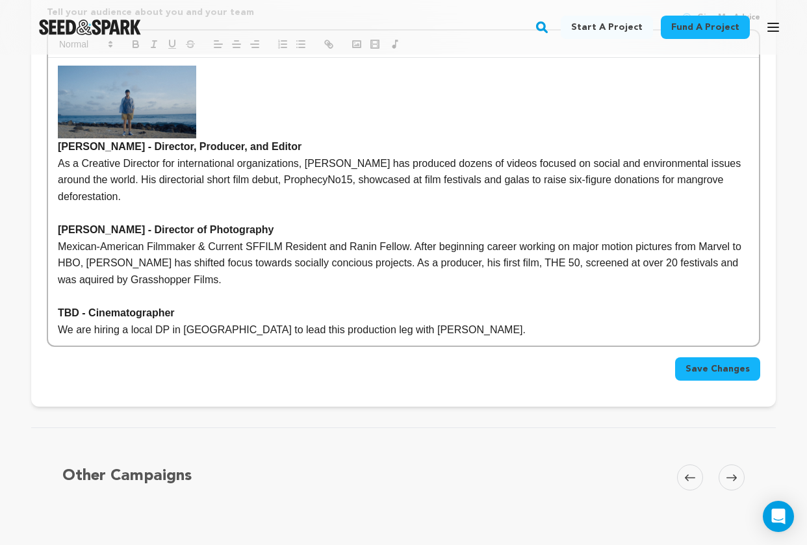
click at [59, 148] on strong "er Rattray - Director, Producer, and Editor" at bounding box center [404, 109] width 692 height 86
click at [227, 193] on p "As a Creative Director for international organizations, Tyler has produced doze…" at bounding box center [404, 180] width 692 height 50
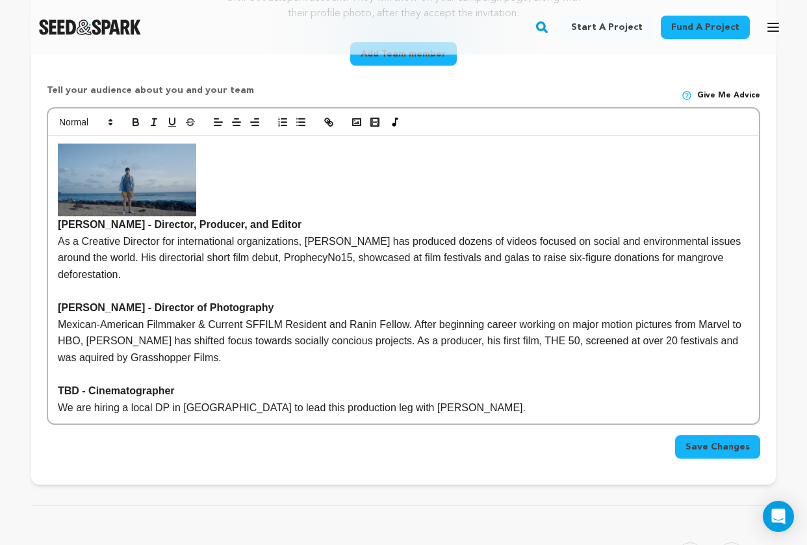
scroll to position [438, 0]
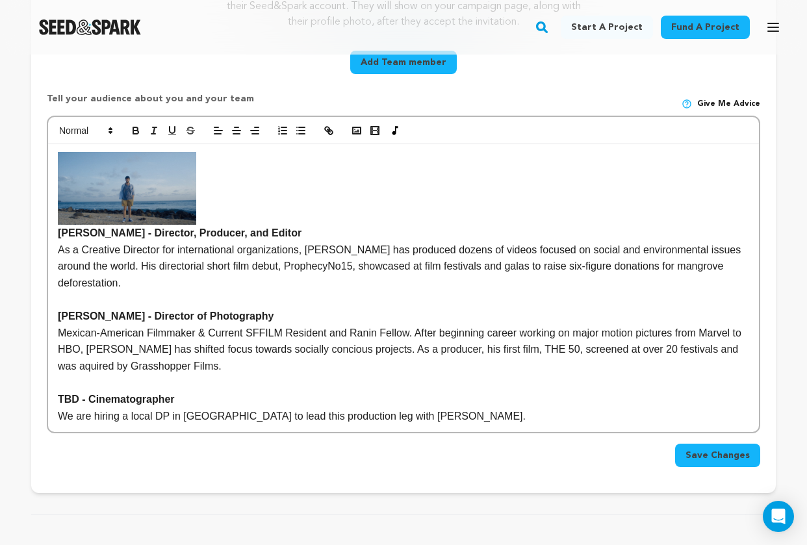
click at [709, 451] on span "Save Changes" at bounding box center [718, 455] width 64 height 13
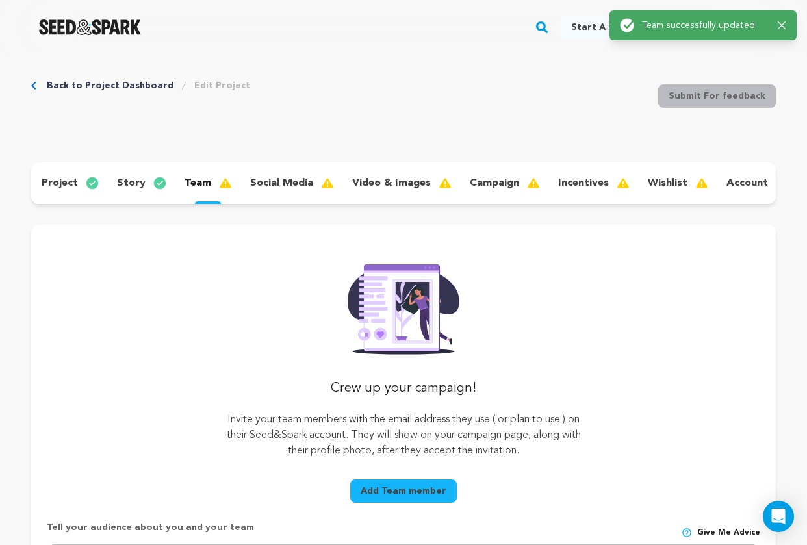
scroll to position [0, 0]
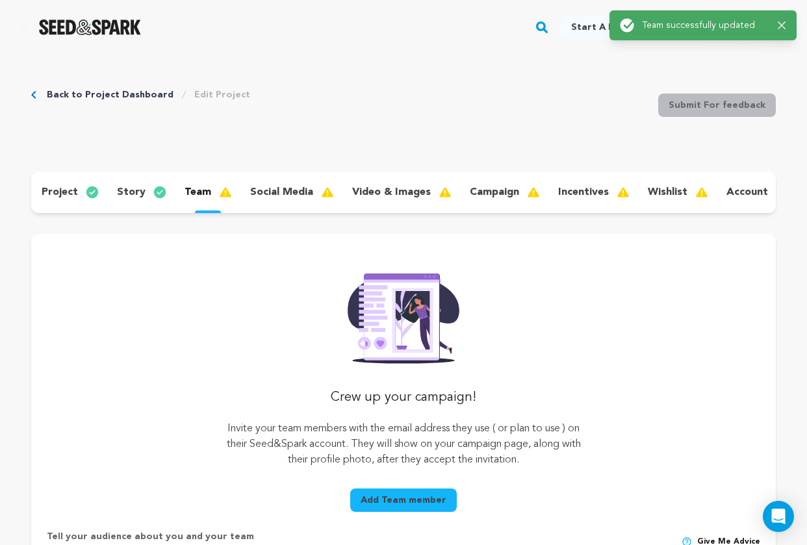
click at [292, 192] on p "social media" at bounding box center [281, 193] width 63 height 16
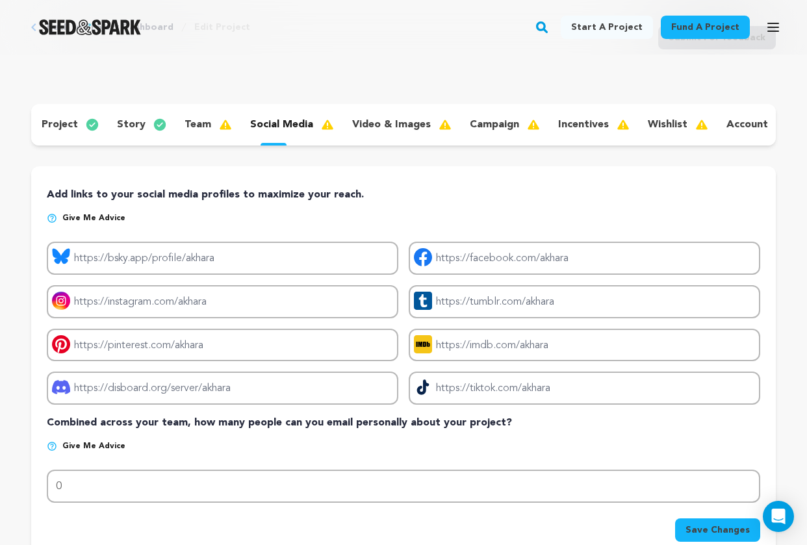
scroll to position [71, 0]
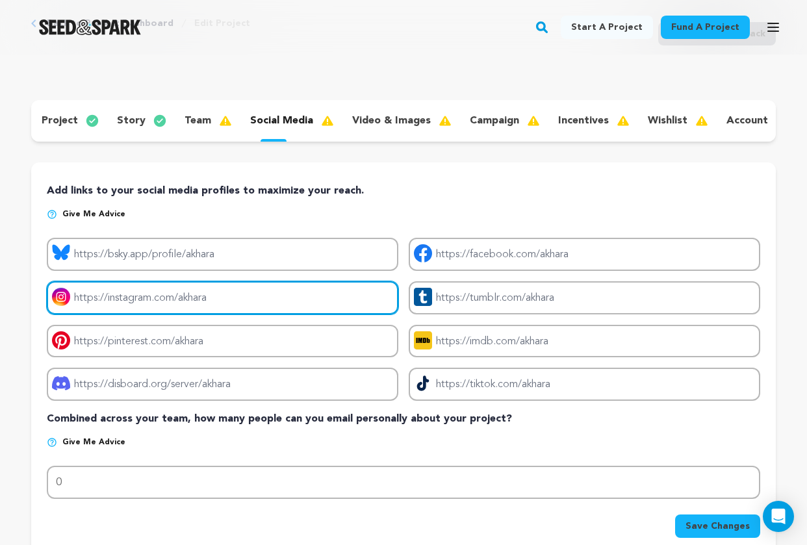
click at [227, 298] on input "Project instagram link" at bounding box center [223, 297] width 352 height 33
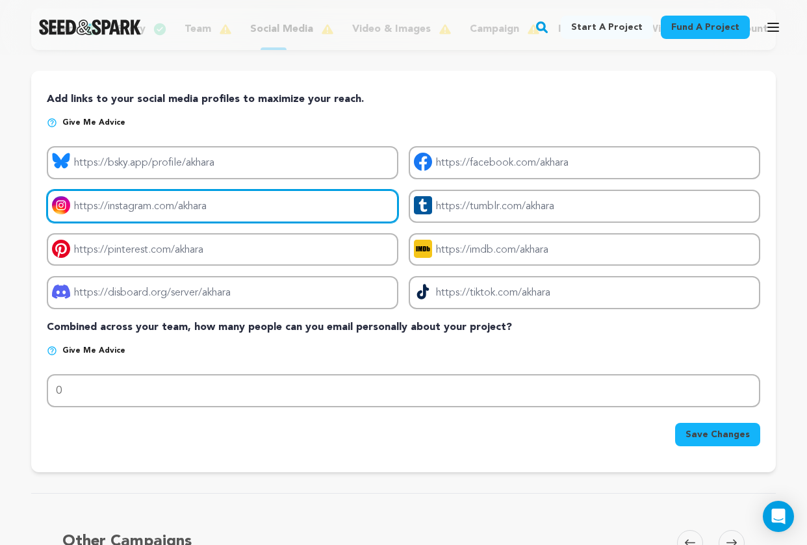
scroll to position [174, 0]
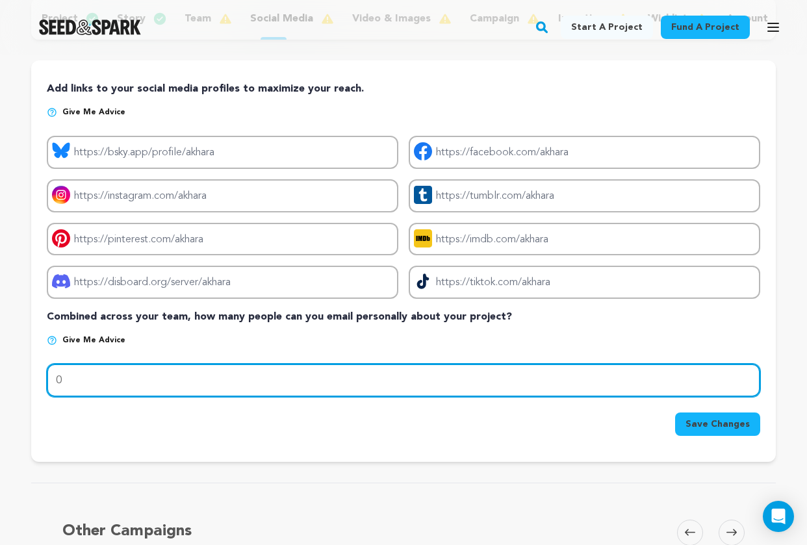
click at [140, 378] on input "0" at bounding box center [404, 380] width 714 height 33
type input "300"
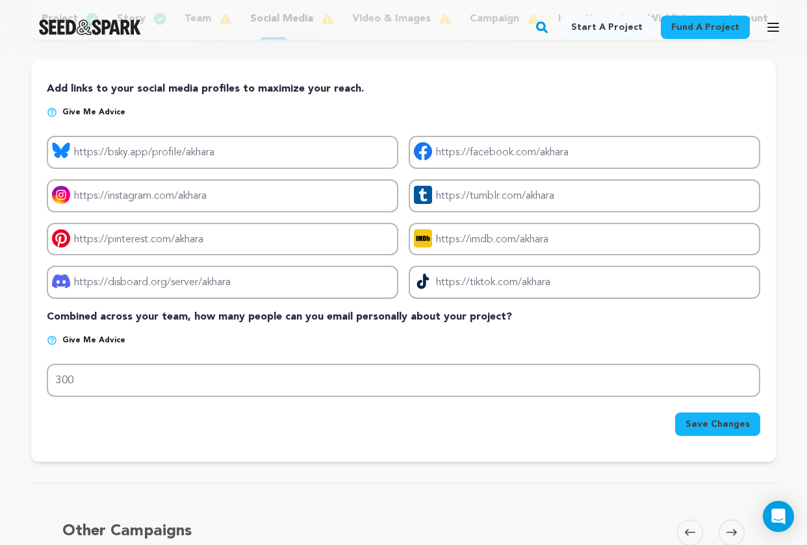
click at [144, 350] on p "Give me advice" at bounding box center [404, 345] width 714 height 21
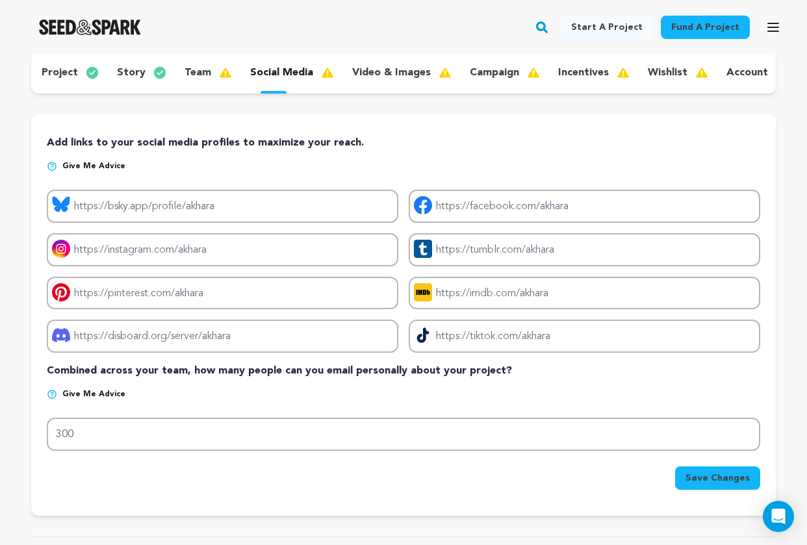
scroll to position [96, 0]
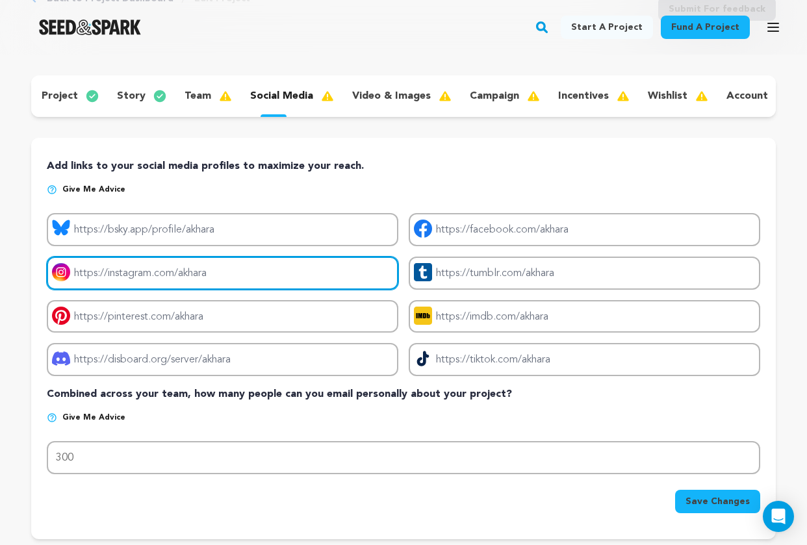
click at [143, 273] on input "Project instagram link" at bounding box center [223, 273] width 352 height 33
click at [157, 275] on input "instagram.com/" at bounding box center [223, 273] width 352 height 33
paste input "https://www.instagram.com/tylerrattray"
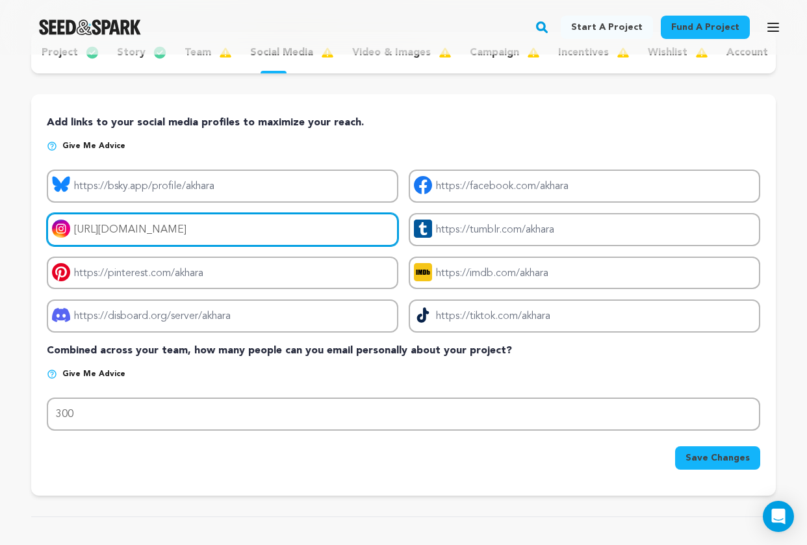
scroll to position [217, 0]
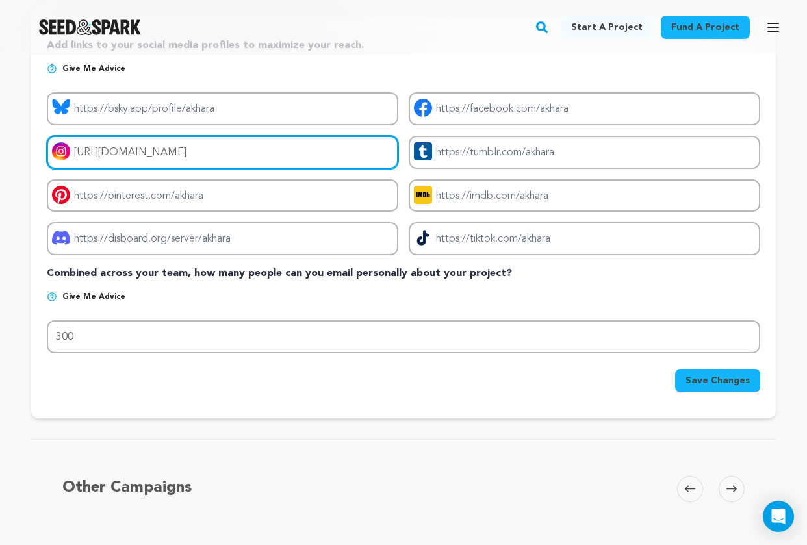
type input "https://www.instagram.com/tylerrattray/"
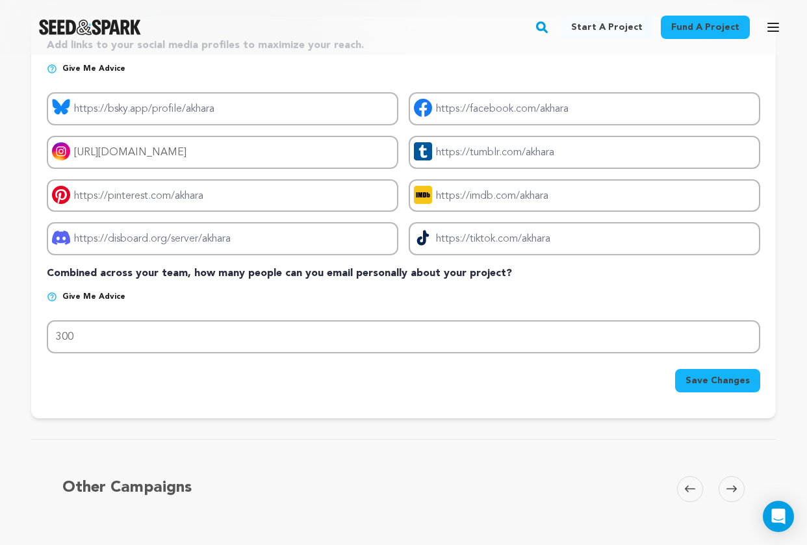
click at [720, 385] on span "Save Changes" at bounding box center [718, 380] width 64 height 13
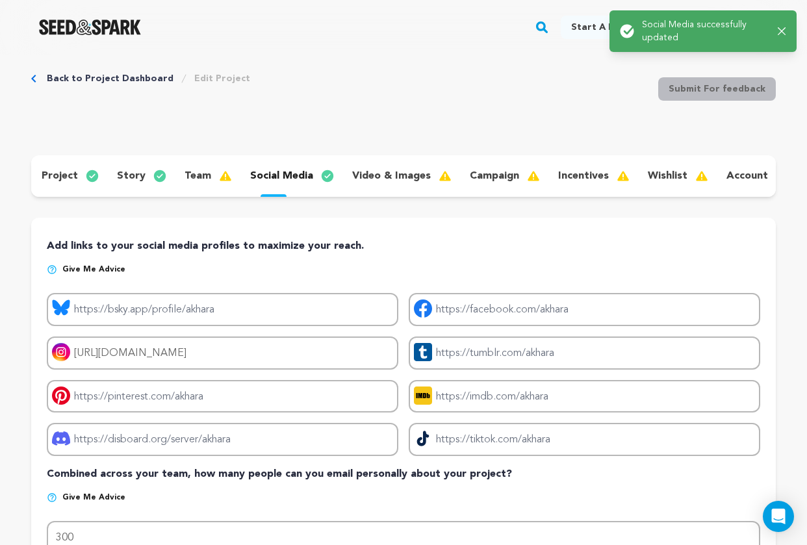
scroll to position [0, 0]
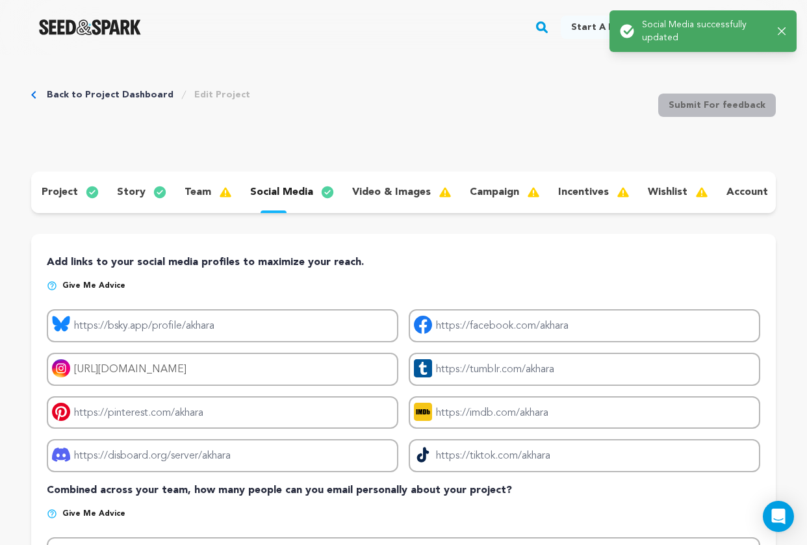
click at [385, 191] on p "video & images" at bounding box center [391, 193] width 79 height 16
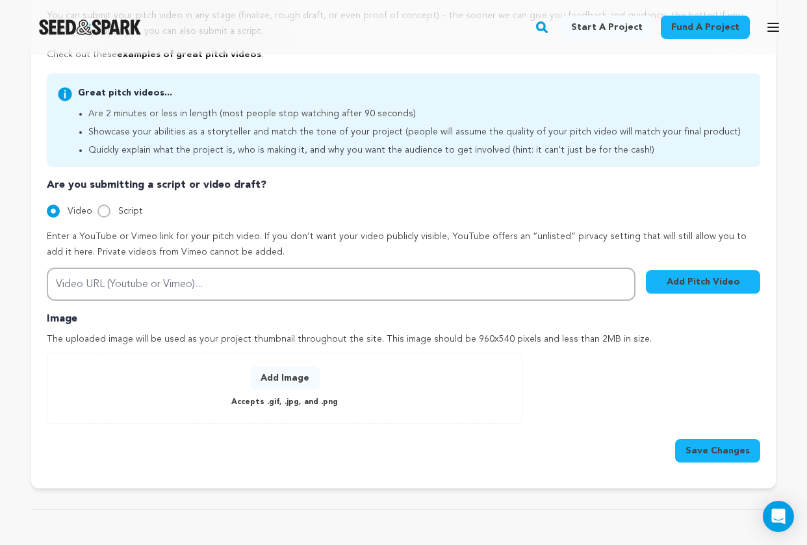
scroll to position [325, 0]
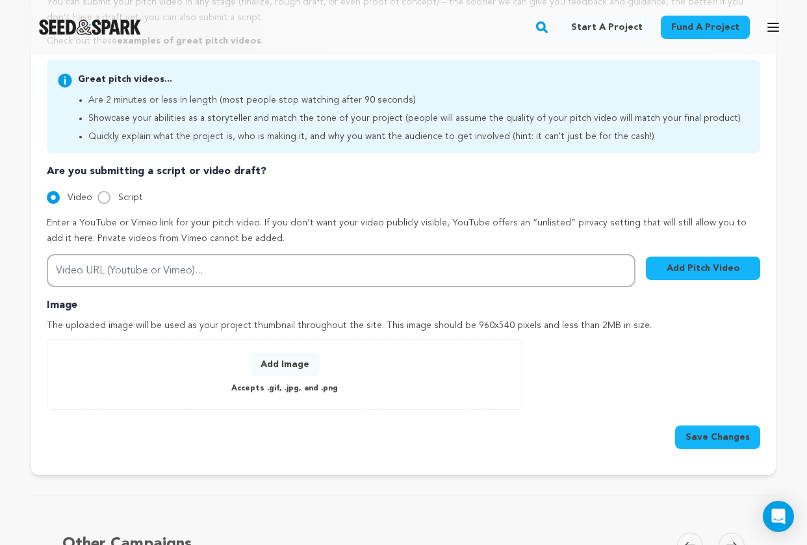
click at [284, 368] on button "Add Image" at bounding box center [285, 364] width 70 height 23
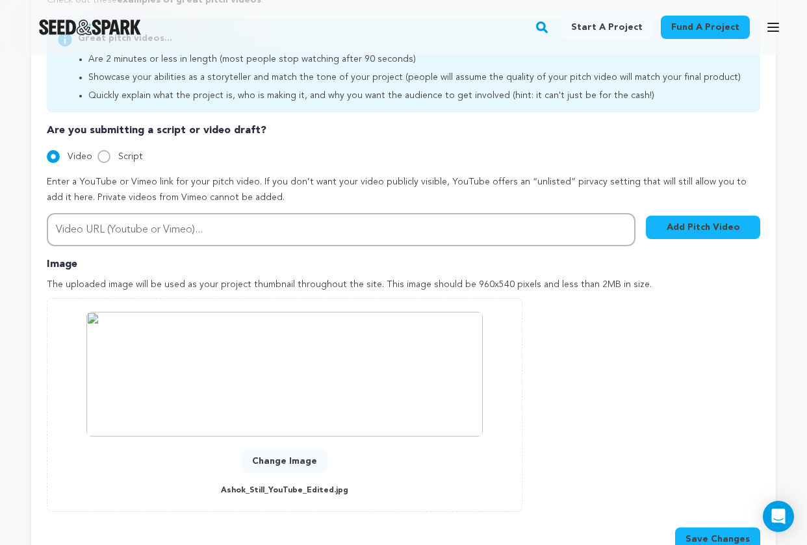
scroll to position [435, 0]
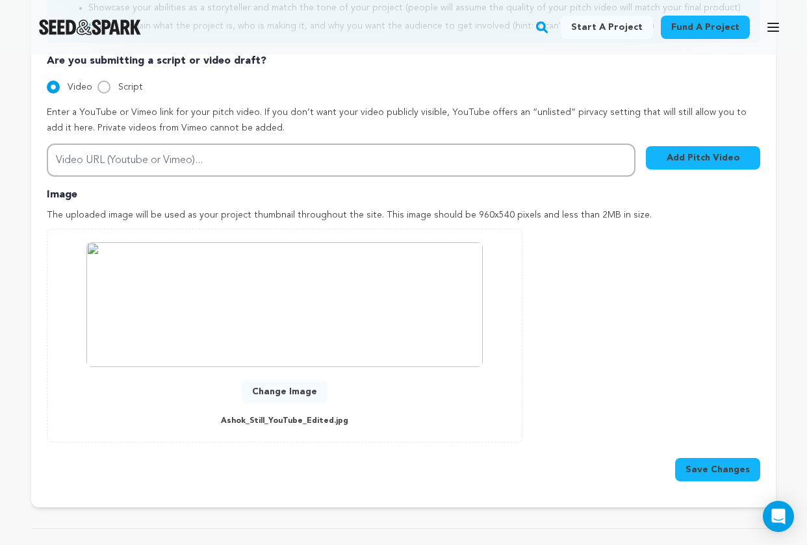
click at [316, 386] on button "Change Image" at bounding box center [285, 391] width 86 height 23
drag, startPoint x: 463, startPoint y: 213, endPoint x: 497, endPoint y: 213, distance: 33.8
click at [497, 213] on p "The uploaded image will be used as your project thumbnail throughout the site. …" at bounding box center [404, 216] width 714 height 16
copy p "960x540"
click at [289, 391] on button "Change Image" at bounding box center [285, 391] width 86 height 23
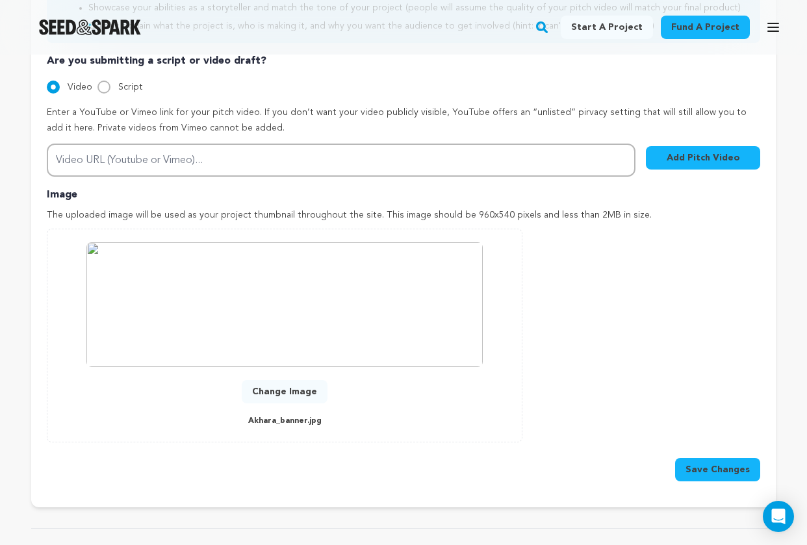
click at [566, 272] on div "Add Image Accepts .gif, .jpg, and .png 0 % 0 % Change Image Akhara_banner.jpg" at bounding box center [404, 336] width 714 height 214
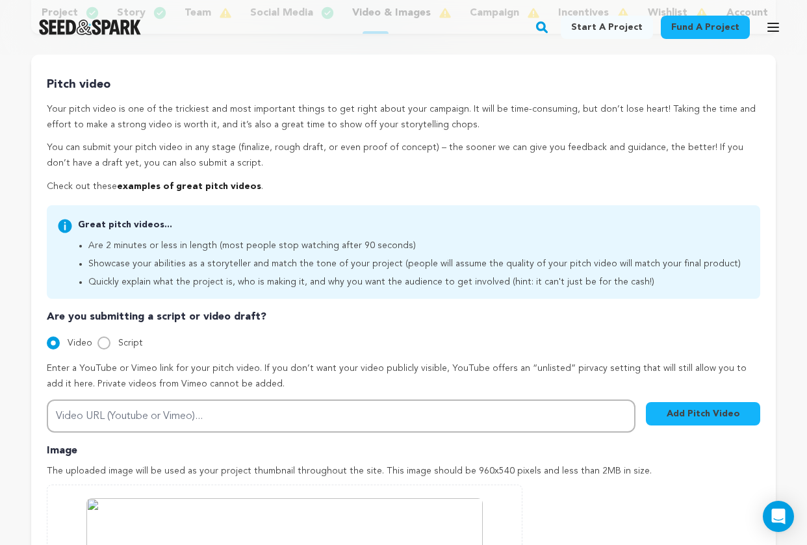
scroll to position [183, 0]
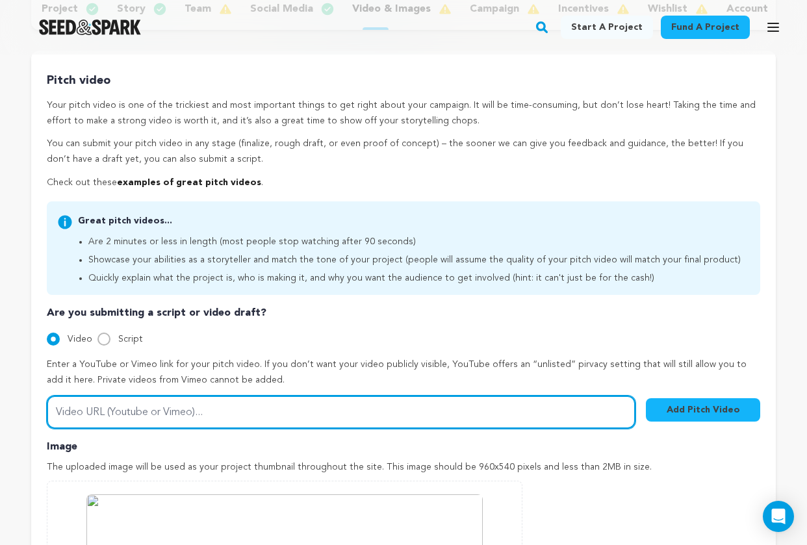
click at [229, 407] on input "Video URL (Youtube or Vimeo)..." at bounding box center [341, 412] width 589 height 33
paste input "https://youtu.be/TuYVO35LWFM"
type input "https://youtu.be/TuYVO35LWFM"
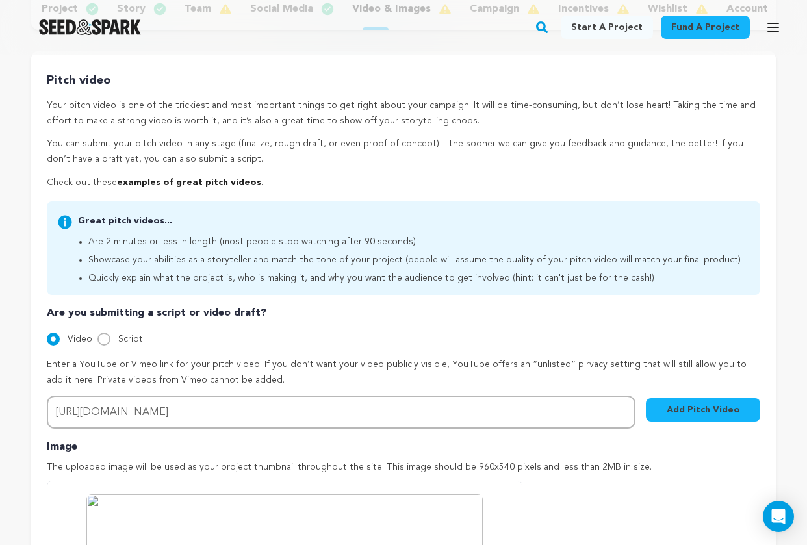
click at [31, 456] on div "Pitch video Your pitch video is one of the trickiest and most important things …" at bounding box center [403, 405] width 745 height 709
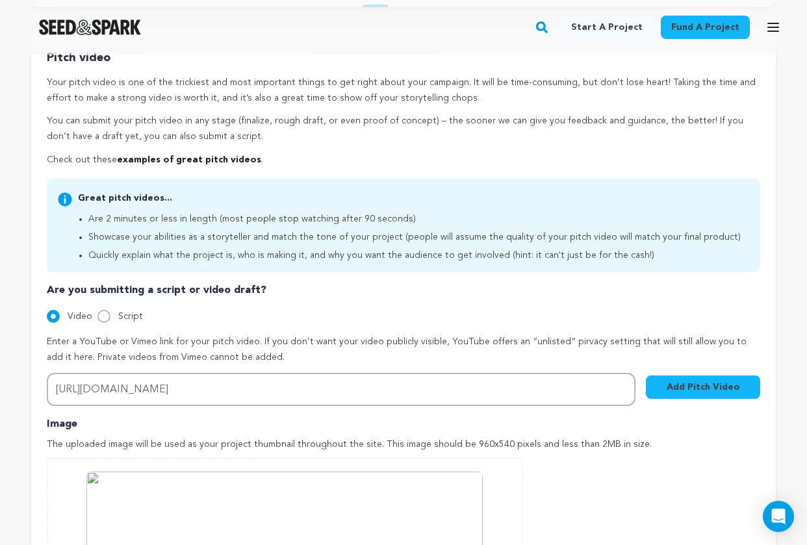
scroll to position [214, 0]
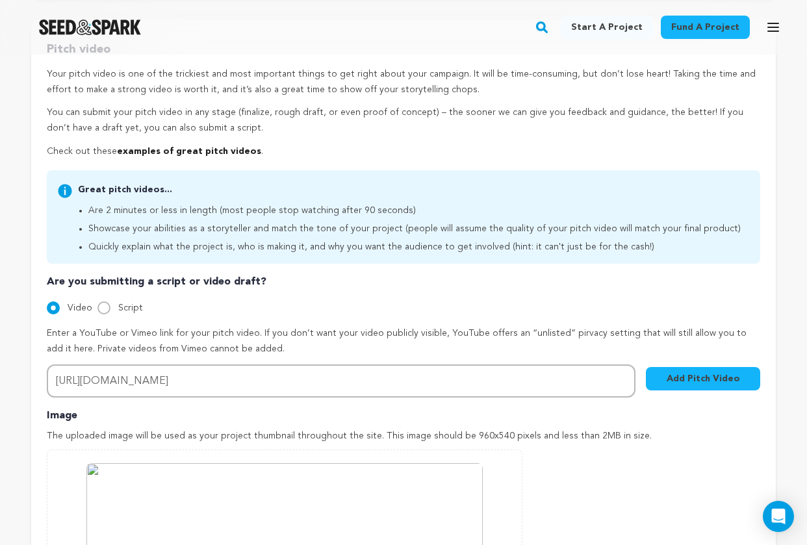
click at [695, 381] on button "Add Pitch Video" at bounding box center [703, 378] width 114 height 23
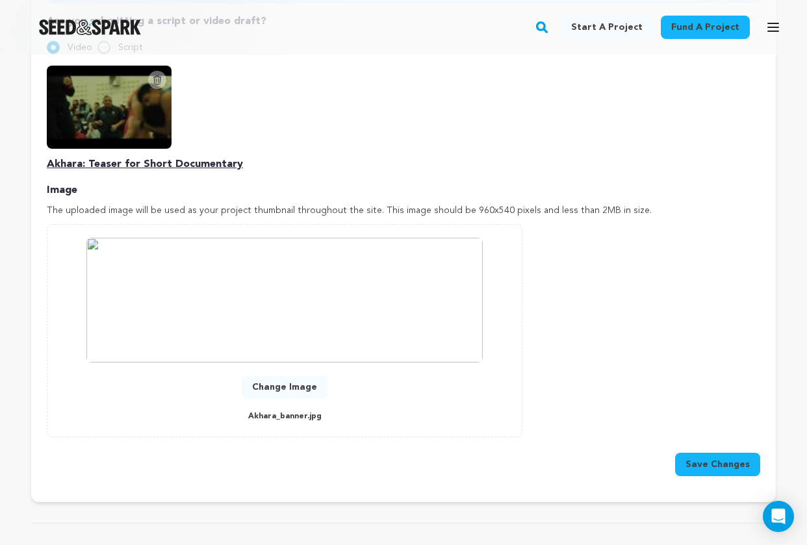
scroll to position [578, 0]
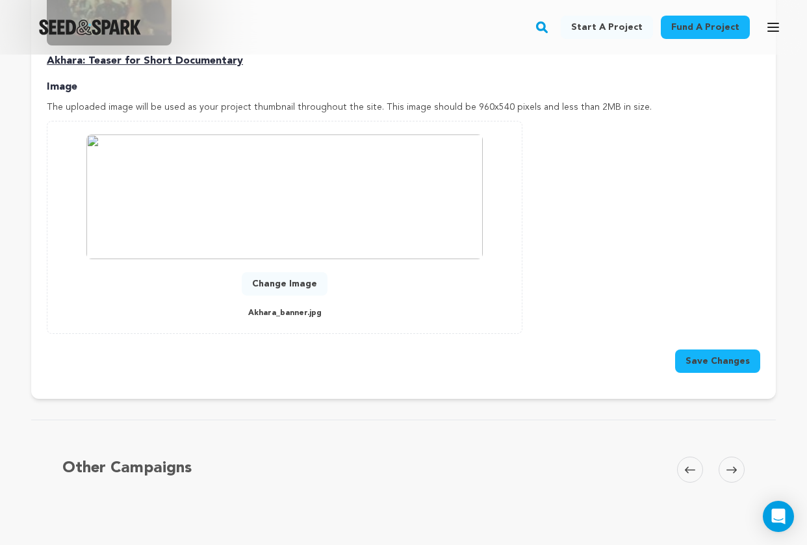
click at [727, 365] on button "Save Changes" at bounding box center [717, 361] width 85 height 23
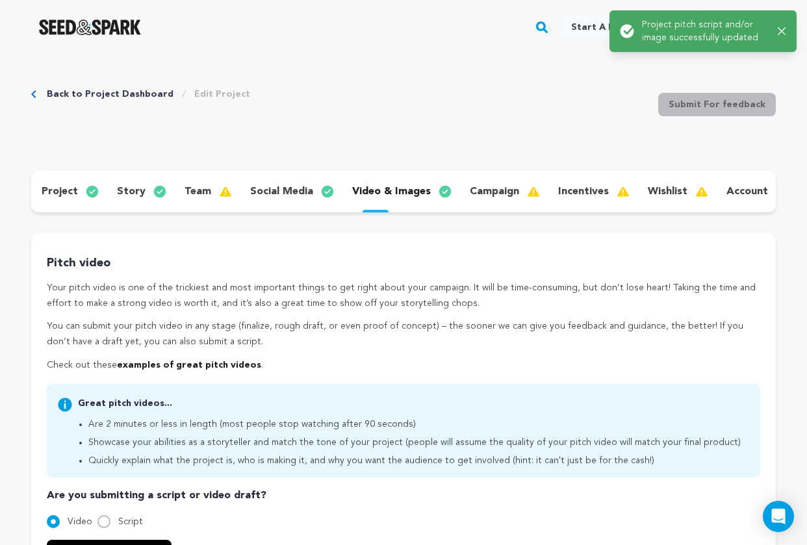
scroll to position [0, 0]
click at [493, 195] on p "campaign" at bounding box center [494, 193] width 49 height 16
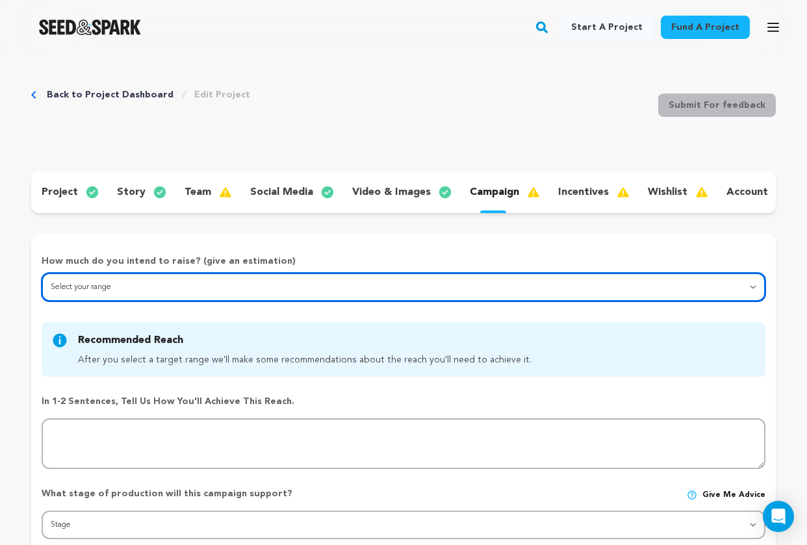
click at [249, 288] on select "Select your range Less than $10k 10k - $14k 15k - $24k 25k - $49k 50k or more" at bounding box center [404, 287] width 724 height 29
select select "3"
click at [42, 273] on select "Select your range Less than $10k 10k - $14k 15k - $24k 25k - $49k 50k or more" at bounding box center [404, 287] width 724 height 29
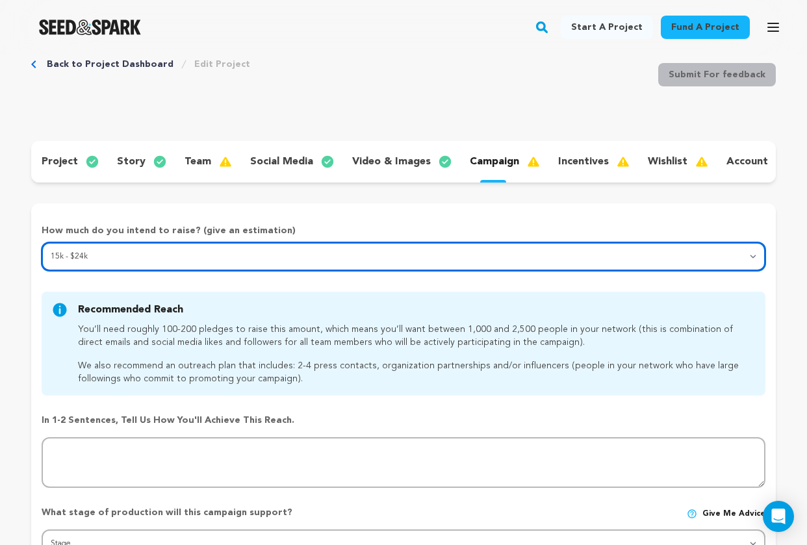
scroll to position [43, 0]
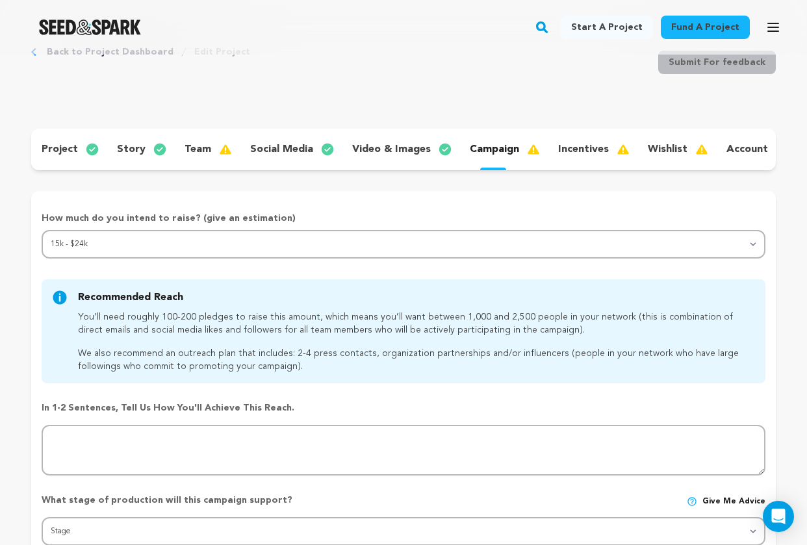
click at [26, 405] on div "Back to Project Dashboard Edit Project Submit For feedback Submit For feedback …" at bounding box center [403, 519] width 807 height 1015
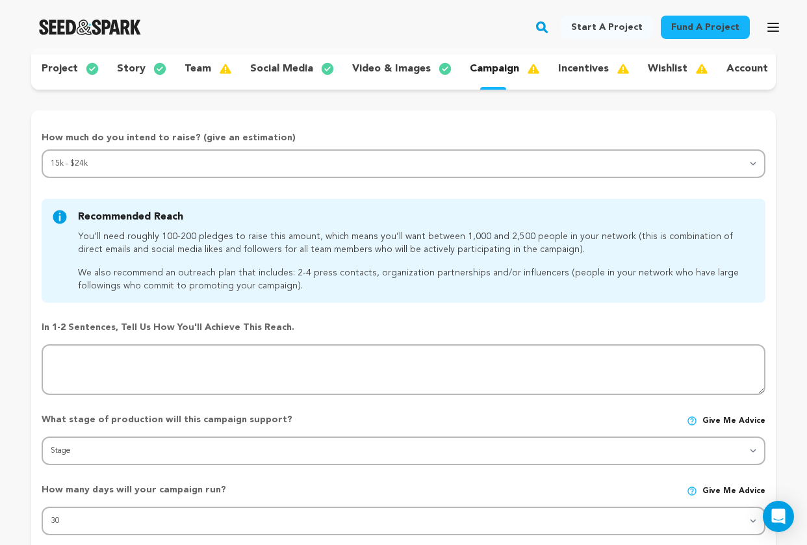
scroll to position [237, 0]
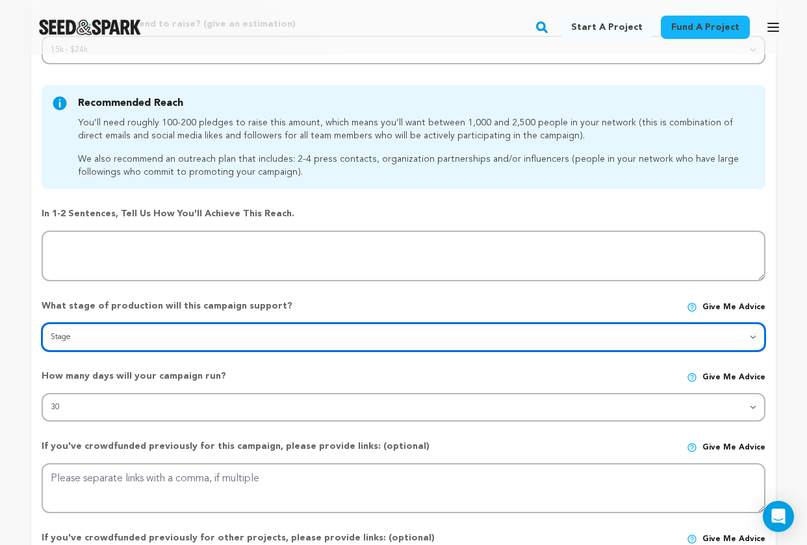
click at [184, 340] on select "Stage DEVELOPMENT PRODUCTION POST-PRODUCTION DISTRIBUTION PRE-PRODUCTION ENHANC…" at bounding box center [404, 337] width 724 height 29
select select "9664"
click at [42, 323] on select "Stage DEVELOPMENT PRODUCTION POST-PRODUCTION DISTRIBUTION PRE-PRODUCTION ENHANC…" at bounding box center [404, 337] width 724 height 29
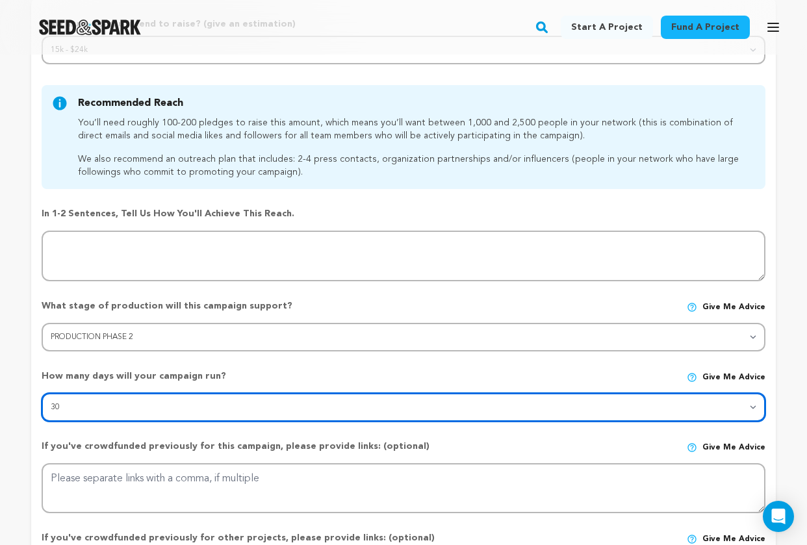
click at [111, 411] on select "30 45 60" at bounding box center [404, 407] width 724 height 29
select select "45"
click at [42, 393] on select "30 45 60" at bounding box center [404, 407] width 724 height 29
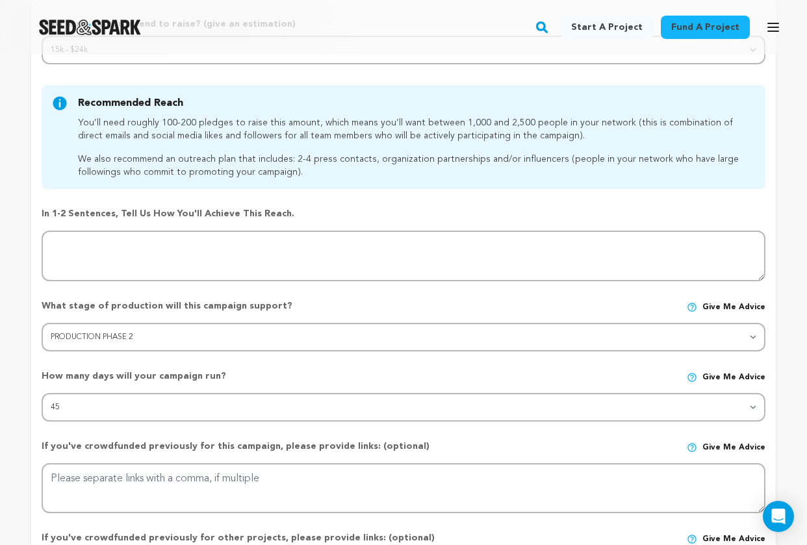
click at [32, 436] on form "How much do you intend to raise? (give an estimation) Select your range Less th…" at bounding box center [403, 333] width 745 height 630
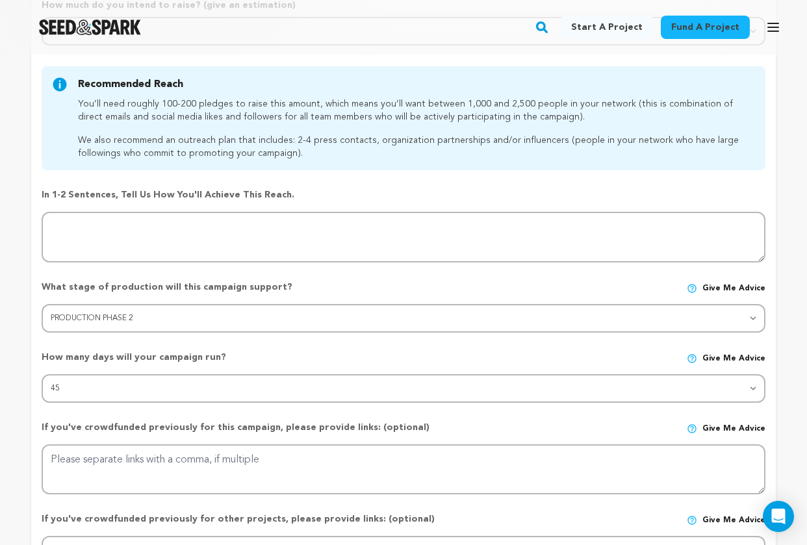
scroll to position [254, 0]
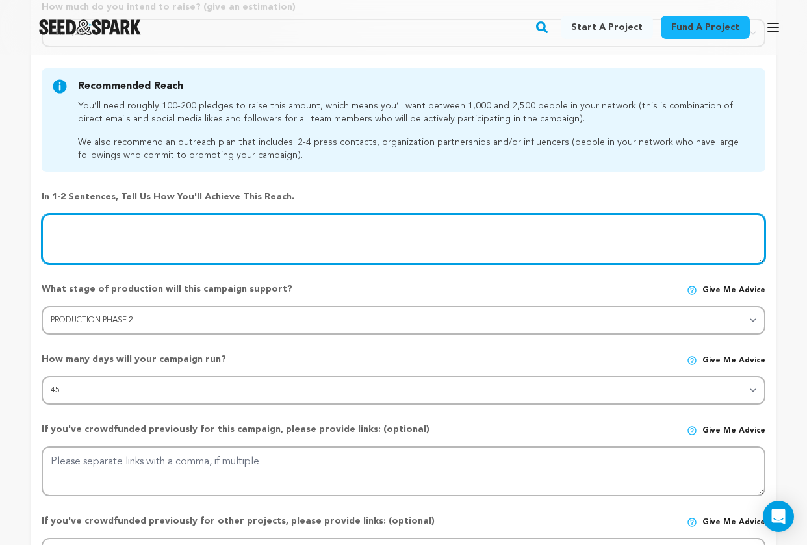
click at [135, 226] on textarea at bounding box center [404, 239] width 724 height 51
type textarea "W"
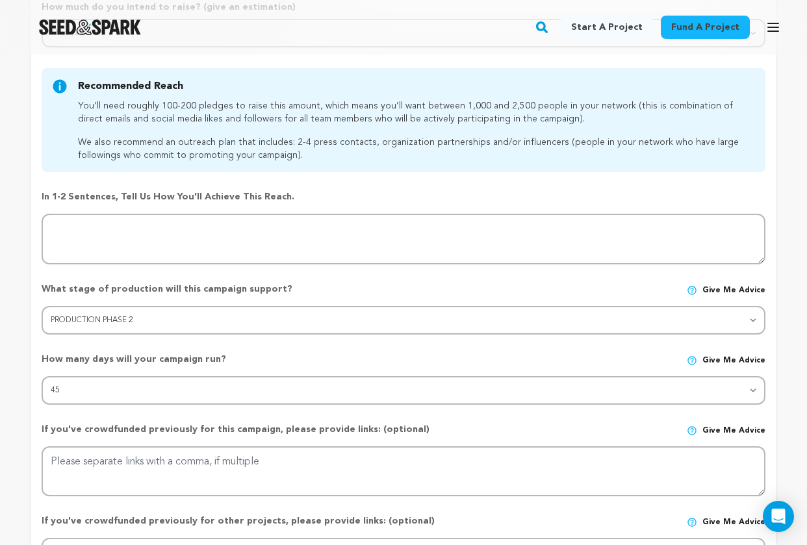
click at [213, 191] on p "In 1-2 sentences, tell us how you'll achieve this reach." at bounding box center [404, 196] width 724 height 13
copy div "In 1-2 sentences, tell us how you'll achieve this reach."
